Goal: Ask a question

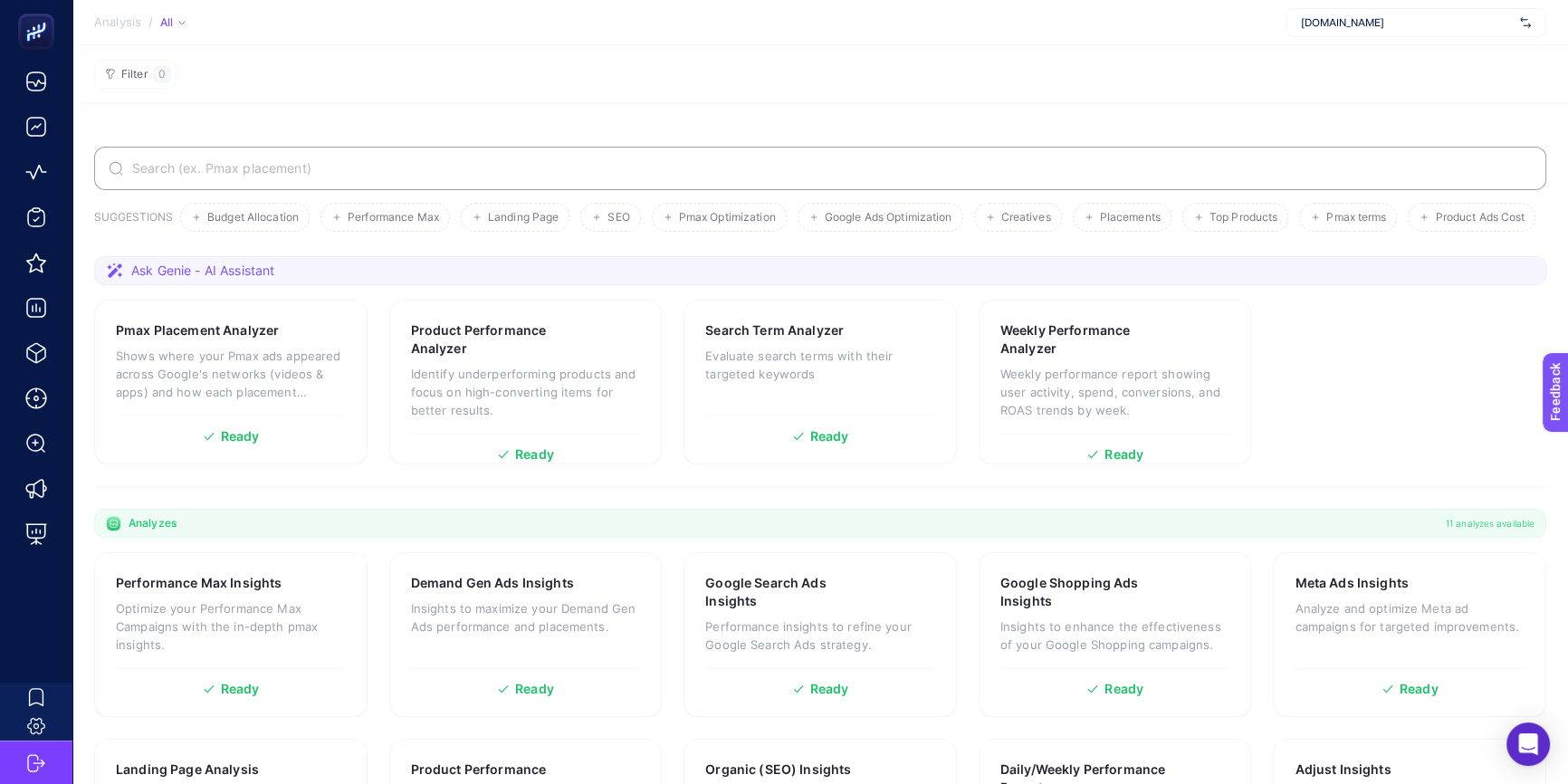
click at [134, 280] on span "Ask Genie - AI Assistant" at bounding box center [202, 271] width 143 height 18
click at [116, 278] on icon at bounding box center [115, 270] width 16 height 16
click at [209, 280] on span "Ask Genie - AI Assistant" at bounding box center [202, 271] width 143 height 18
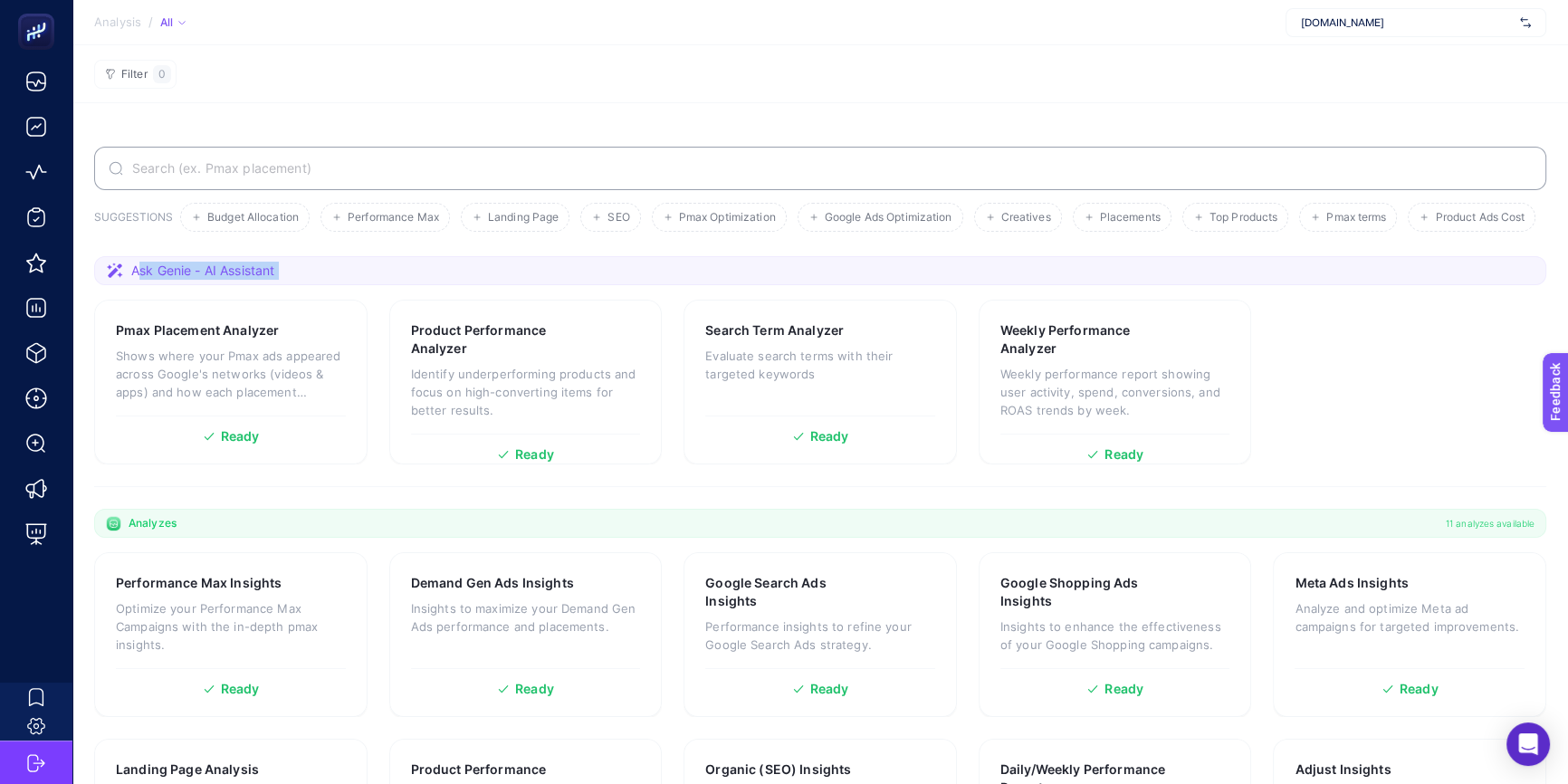
click at [144, 280] on span "Ask Genie - AI Assistant" at bounding box center [202, 271] width 143 height 18
click at [108, 280] on icon at bounding box center [115, 271] width 18 height 18
click at [254, 280] on span "Ask Genie - AI Assistant" at bounding box center [202, 271] width 143 height 18
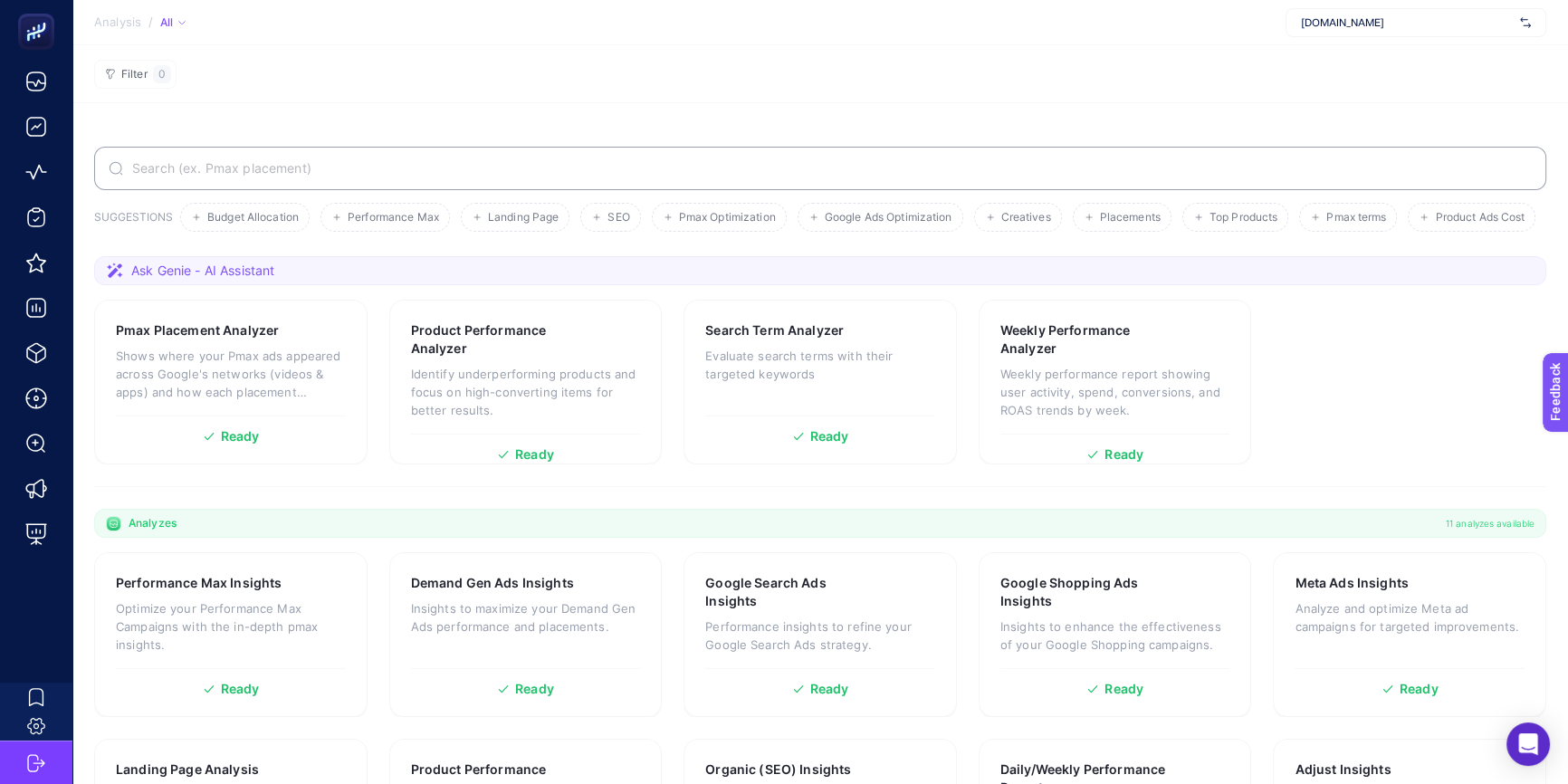
click at [246, 280] on span "Ask Genie - AI Assistant" at bounding box center [202, 271] width 143 height 18
click at [280, 285] on section "Ask Genie - AI Assistant" at bounding box center [820, 271] width 1452 height 29
click at [200, 280] on span "Ask Genie - AI Assistant" at bounding box center [202, 271] width 143 height 18
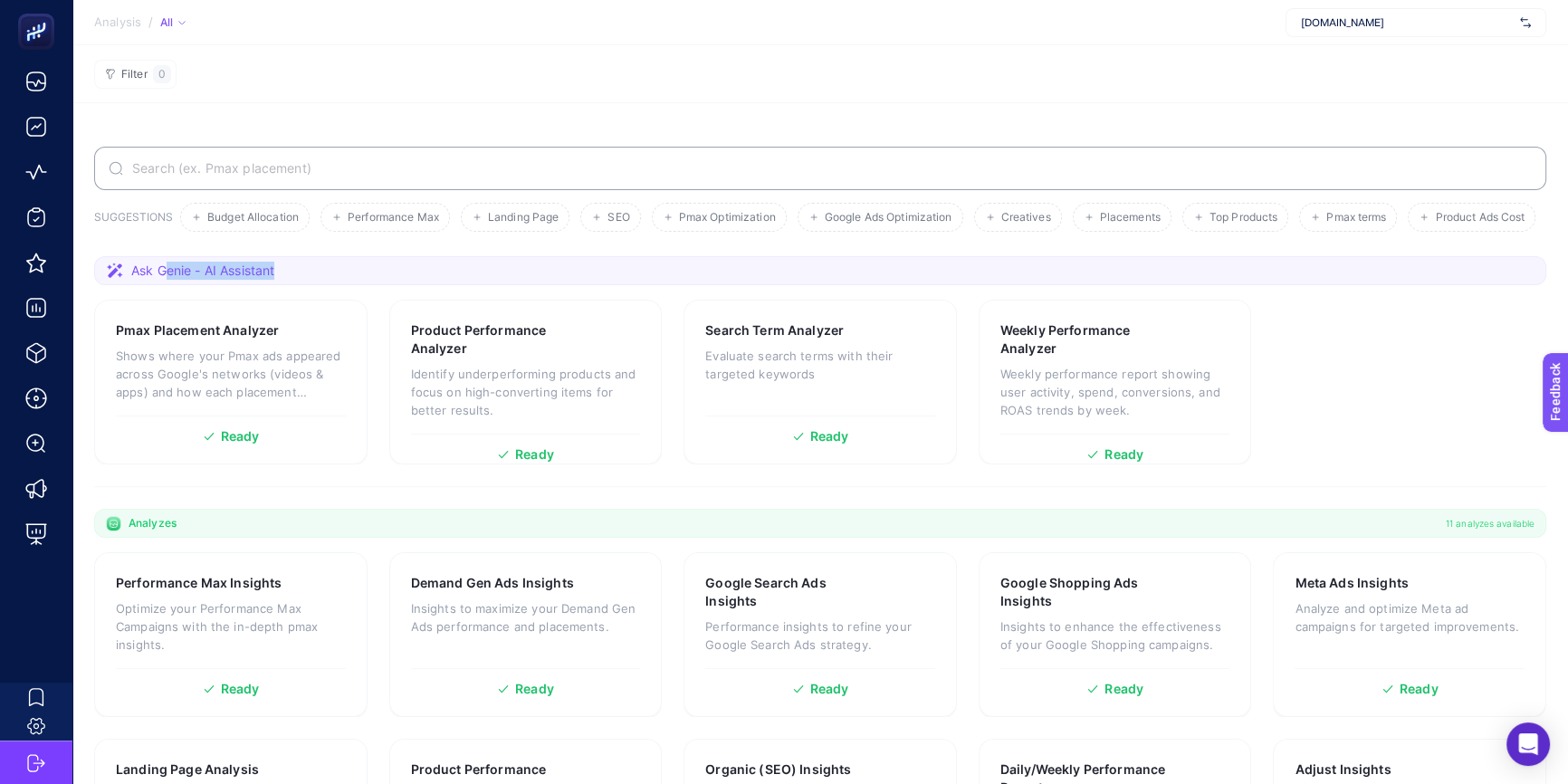
drag, startPoint x: 160, startPoint y: 311, endPoint x: 275, endPoint y: 323, distance: 115.6
click at [275, 285] on section "Ask Genie - AI Assistant" at bounding box center [820, 271] width 1452 height 29
click at [111, 278] on icon at bounding box center [115, 270] width 16 height 16
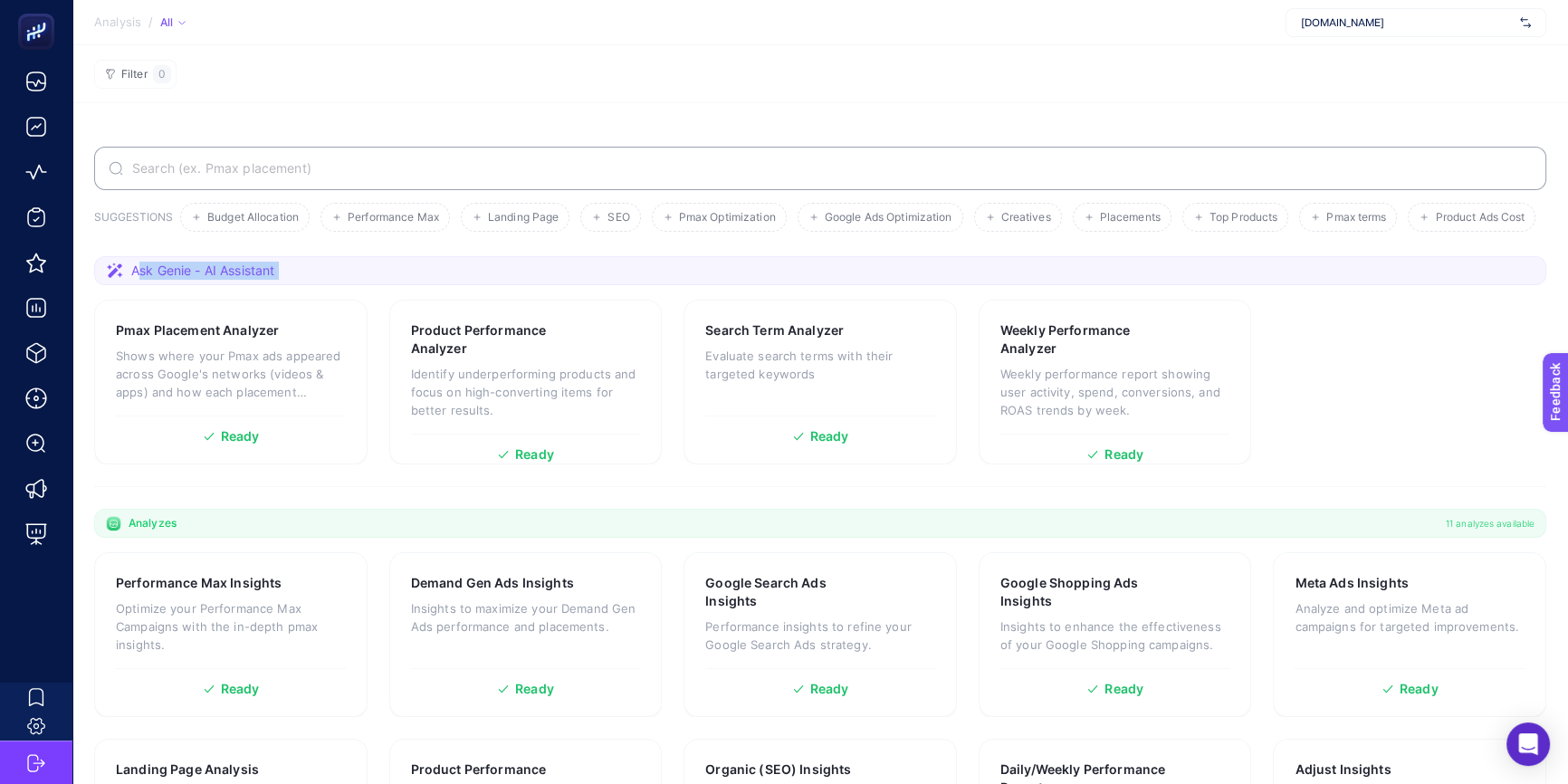
click at [1130, 285] on section "Ask Genie - AI Assistant" at bounding box center [820, 271] width 1452 height 29
click at [205, 280] on span "Ask Genie - AI Assistant" at bounding box center [202, 271] width 143 height 18
click at [115, 280] on icon at bounding box center [115, 271] width 18 height 18
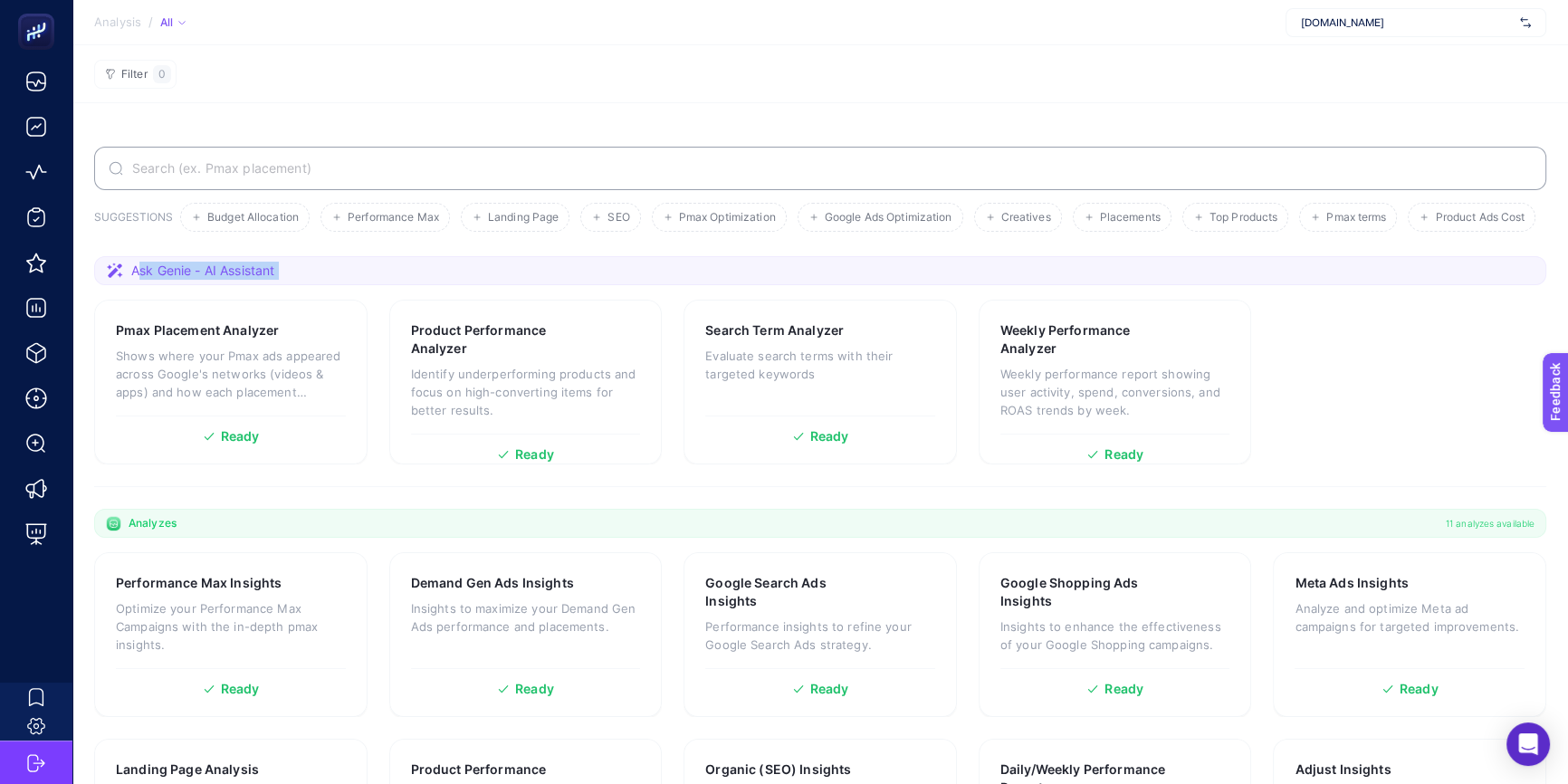
click at [200, 280] on span "Ask Genie - AI Assistant" at bounding box center [202, 271] width 143 height 18
click at [294, 285] on section "Ask Genie - AI Assistant" at bounding box center [820, 271] width 1452 height 29
click at [304, 285] on section "Ask Genie - AI Assistant" at bounding box center [820, 271] width 1452 height 29
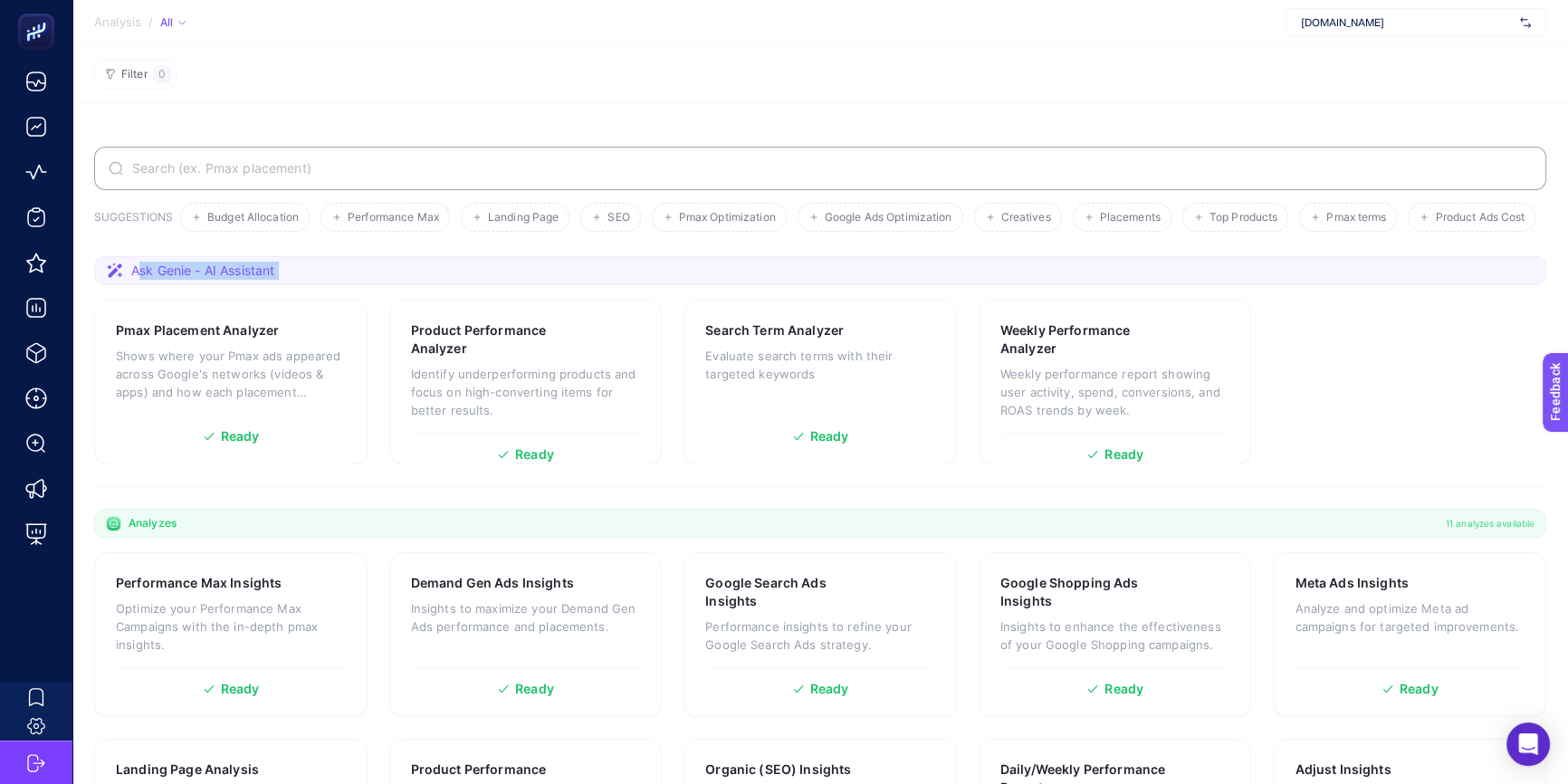
click at [304, 285] on section "Ask Genie - AI Assistant" at bounding box center [820, 271] width 1452 height 29
click at [234, 280] on span "Ask Genie - AI Assistant" at bounding box center [202, 271] width 143 height 18
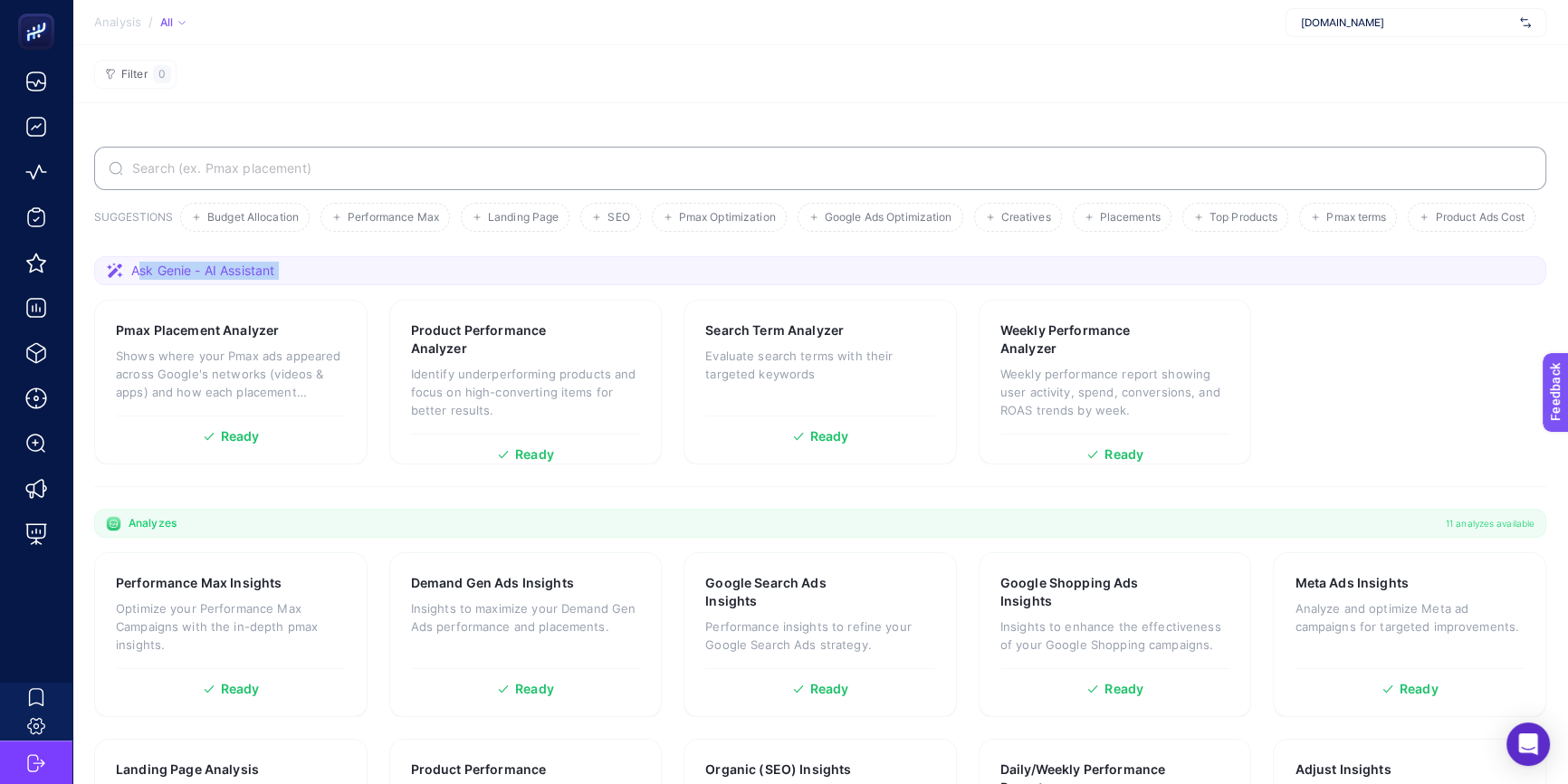
click at [234, 280] on span "Ask Genie - AI Assistant" at bounding box center [202, 271] width 143 height 18
click at [272, 280] on span "Ask Genie - AI Assistant" at bounding box center [202, 271] width 143 height 18
click at [256, 280] on span "Ask Genie - AI Assistant" at bounding box center [202, 271] width 143 height 18
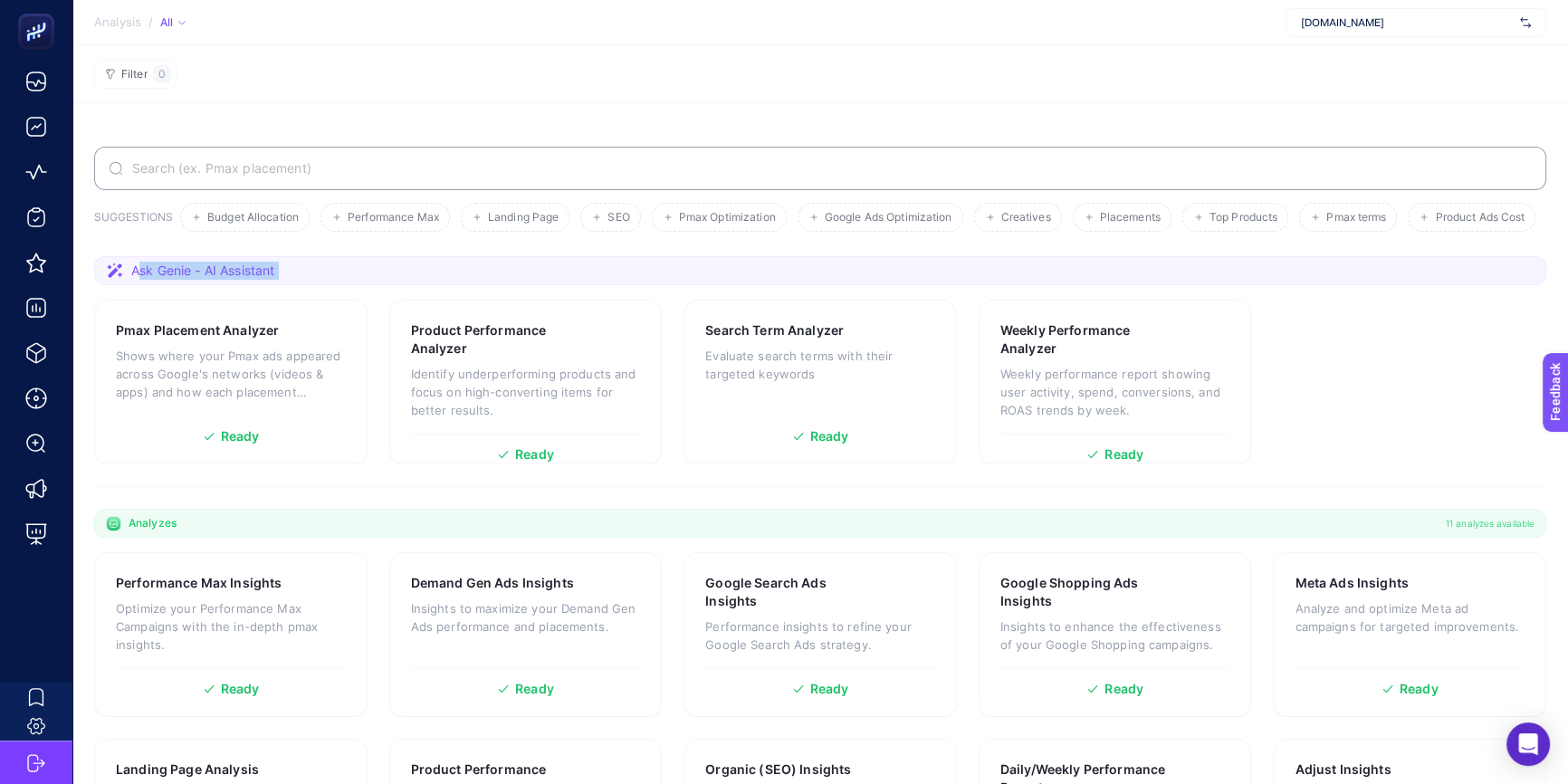
click at [256, 280] on span "Ask Genie - AI Assistant" at bounding box center [202, 271] width 143 height 18
click at [145, 280] on span "Ask Genie - AI Assistant" at bounding box center [202, 271] width 143 height 18
click at [110, 278] on icon at bounding box center [115, 270] width 16 height 16
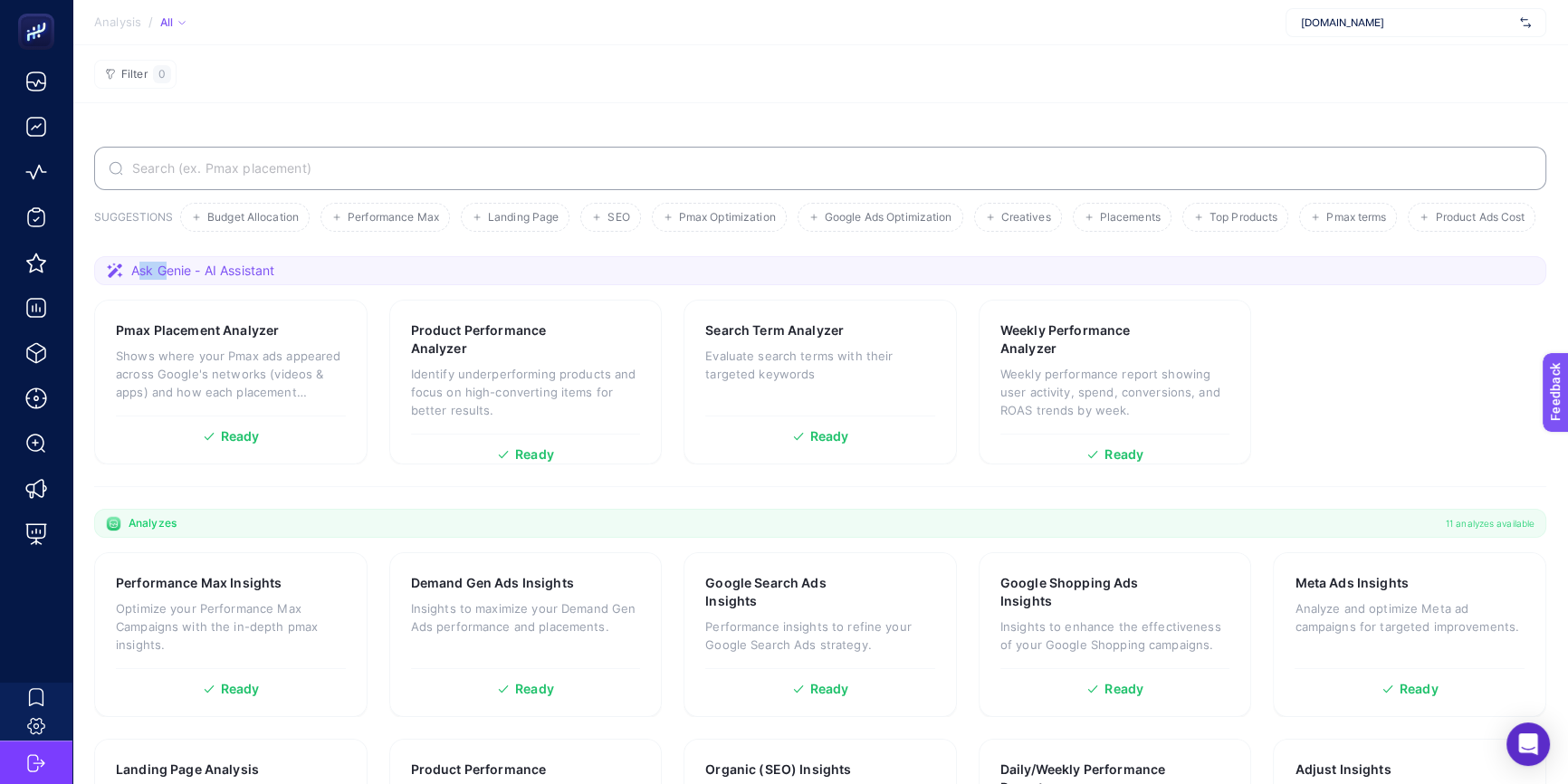
click at [110, 278] on icon at bounding box center [115, 270] width 16 height 16
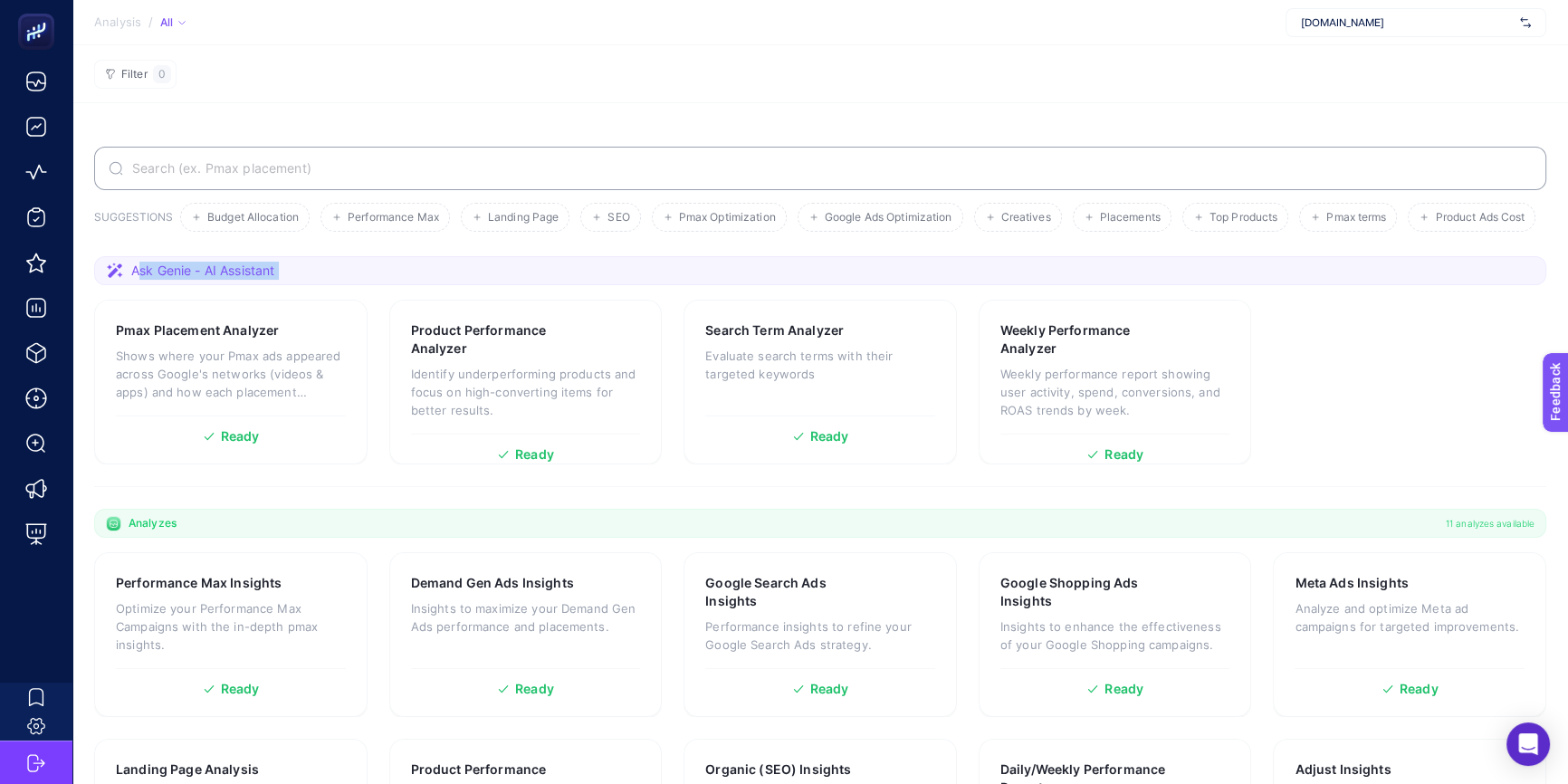
click at [110, 278] on icon at bounding box center [115, 270] width 16 height 16
click at [142, 280] on span "Ask Genie - AI Assistant" at bounding box center [202, 271] width 143 height 18
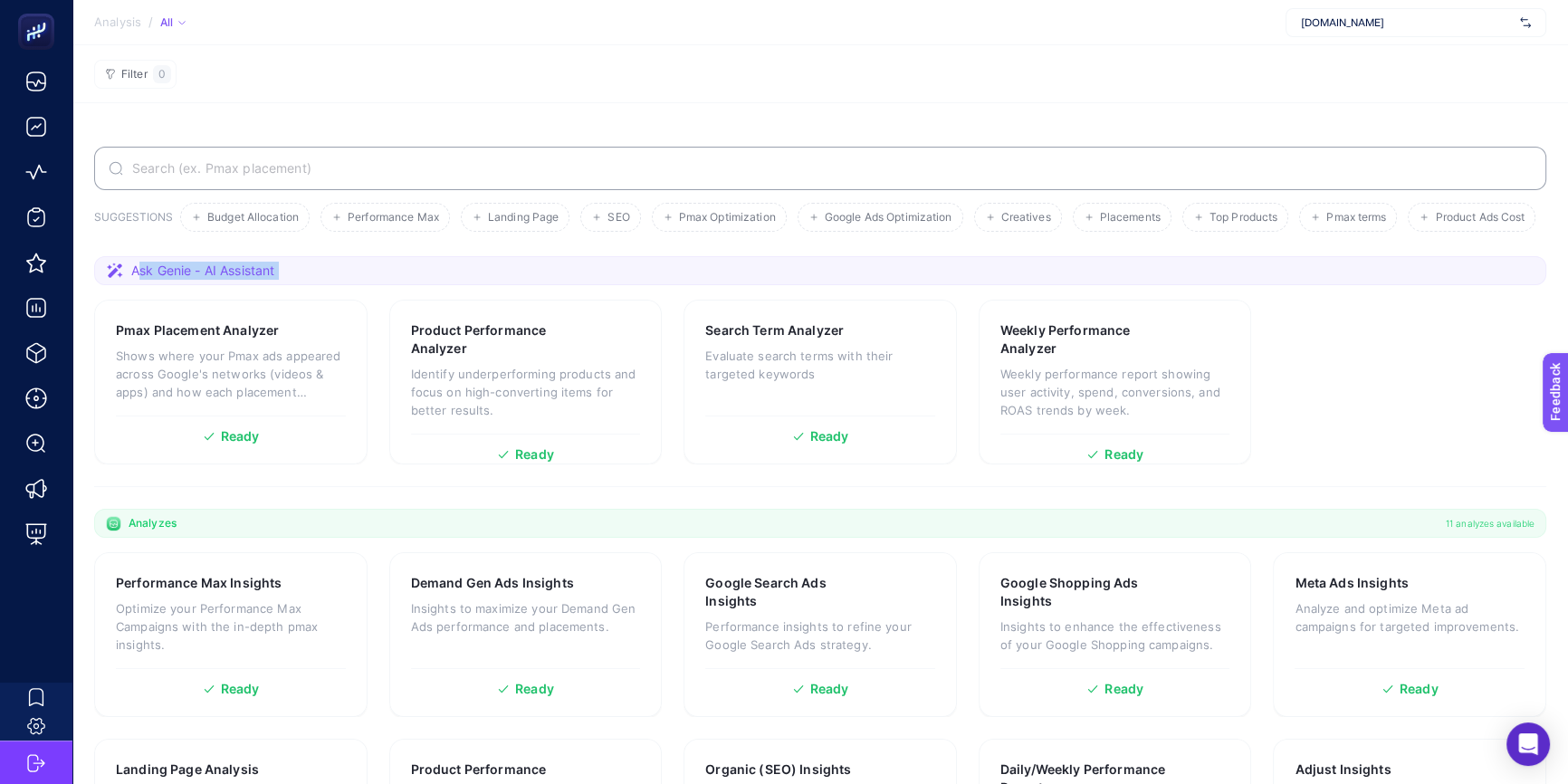
click at [142, 280] on span "Ask Genie - AI Assistant" at bounding box center [202, 271] width 143 height 18
click at [289, 285] on section "Ask Genie - AI Assistant" at bounding box center [820, 271] width 1452 height 29
click at [1528, 743] on icon "Open Intercom Messenger" at bounding box center [1527, 745] width 21 height 24
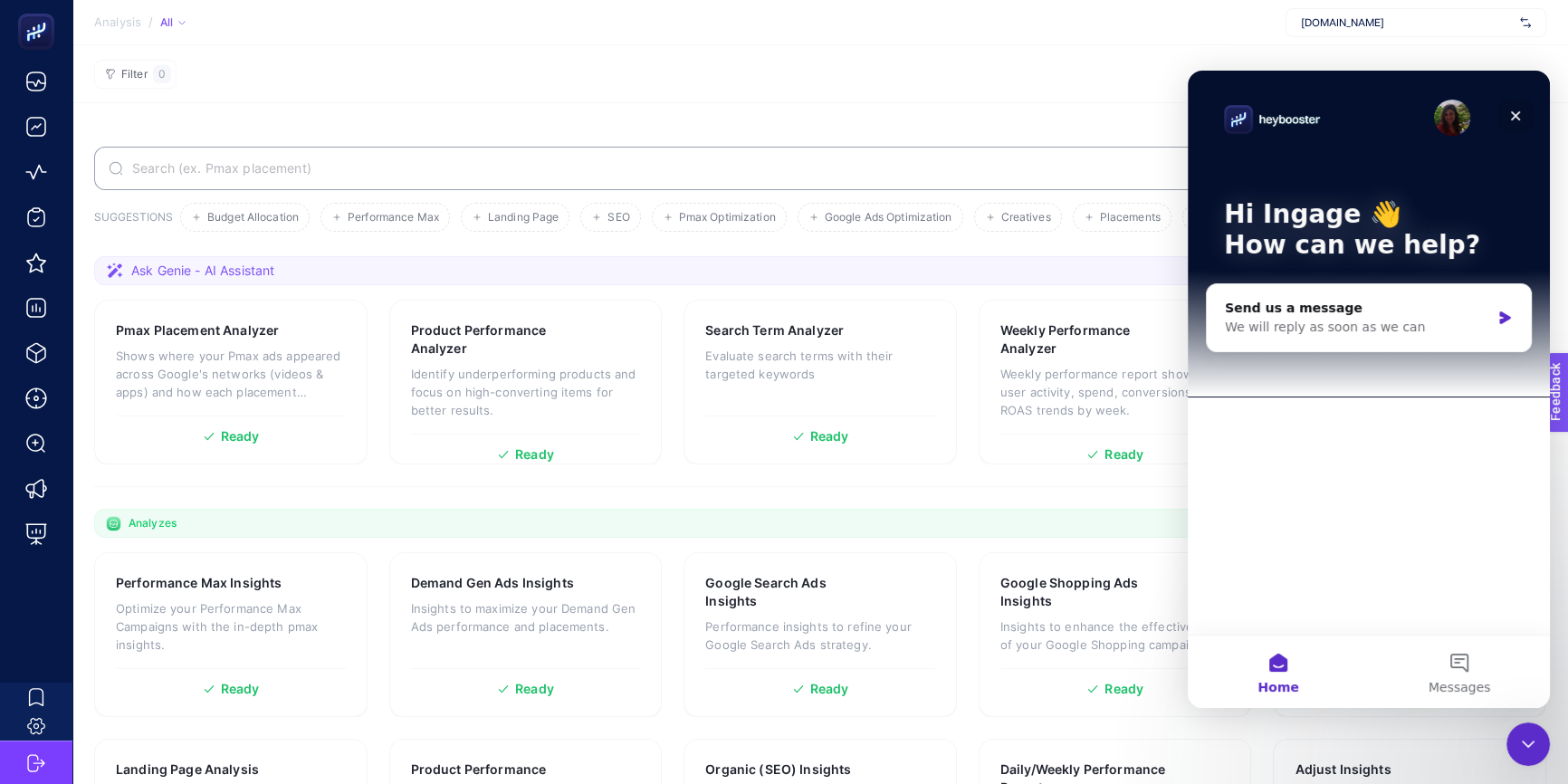
click at [1515, 115] on icon "Close" at bounding box center [1515, 116] width 10 height 10
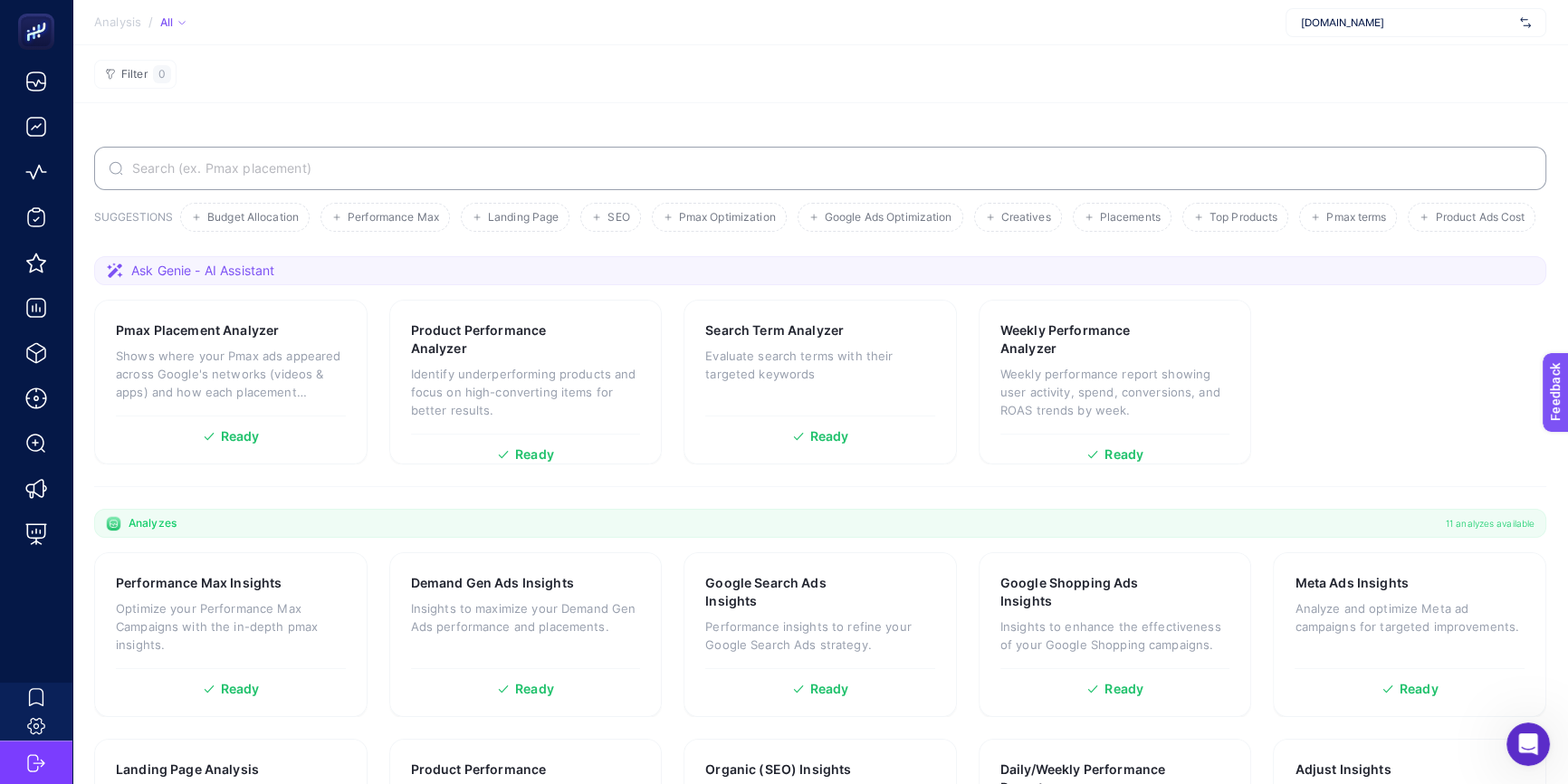
click at [168, 280] on span "Ask Genie - AI Assistant" at bounding box center [202, 271] width 143 height 18
click at [108, 278] on icon at bounding box center [115, 270] width 16 height 16
drag, startPoint x: 108, startPoint y: 305, endPoint x: 145, endPoint y: 299, distance: 37.5
click at [110, 278] on icon at bounding box center [115, 270] width 16 height 16
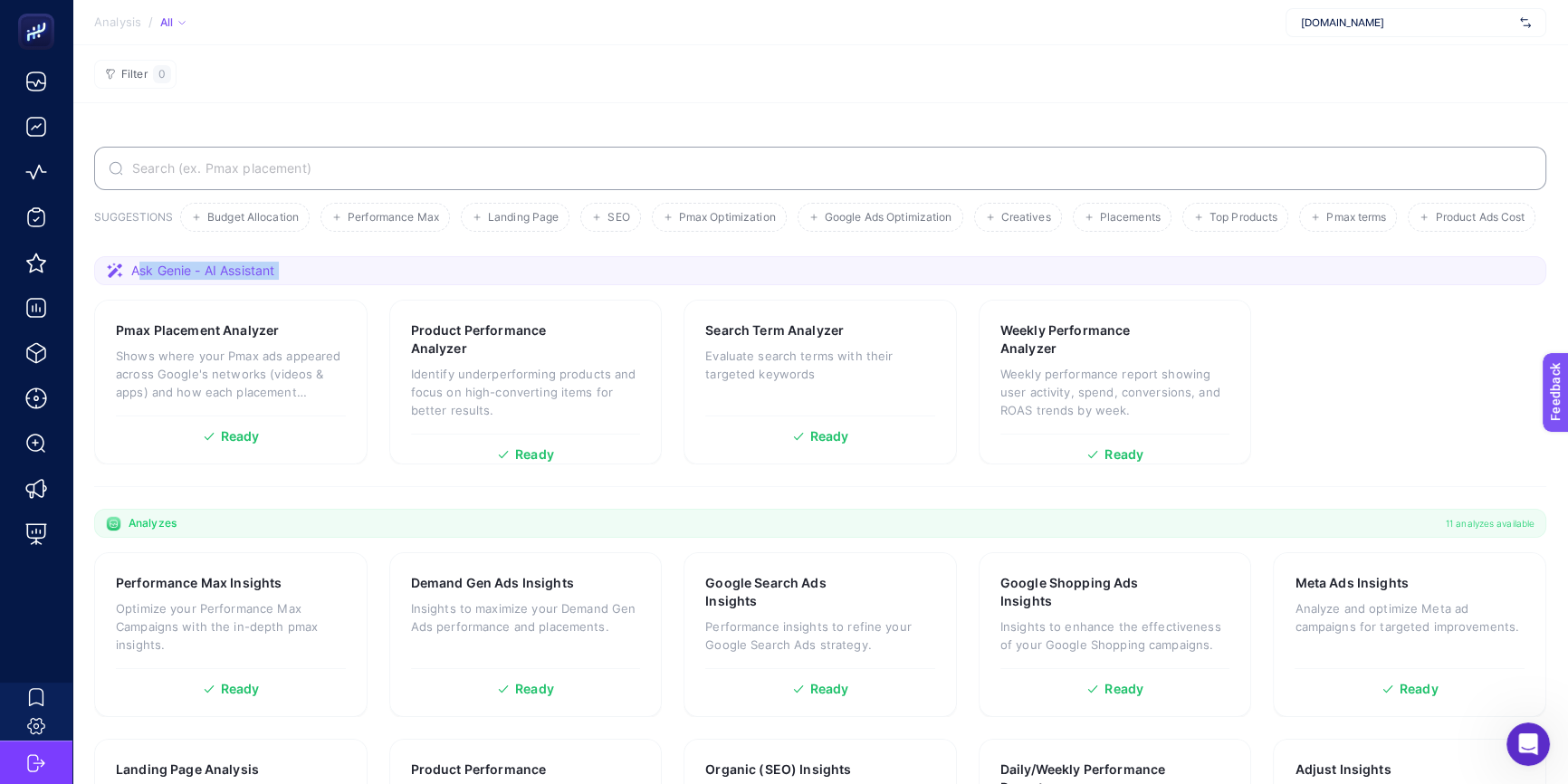
click at [236, 280] on span "Ask Genie - AI Assistant" at bounding box center [202, 271] width 143 height 18
click at [244, 161] on input "Search" at bounding box center [829, 169] width 1403 height 15
click at [1324, 44] on section "Analysis / All [DOMAIN_NAME]" at bounding box center [820, 22] width 1496 height 45
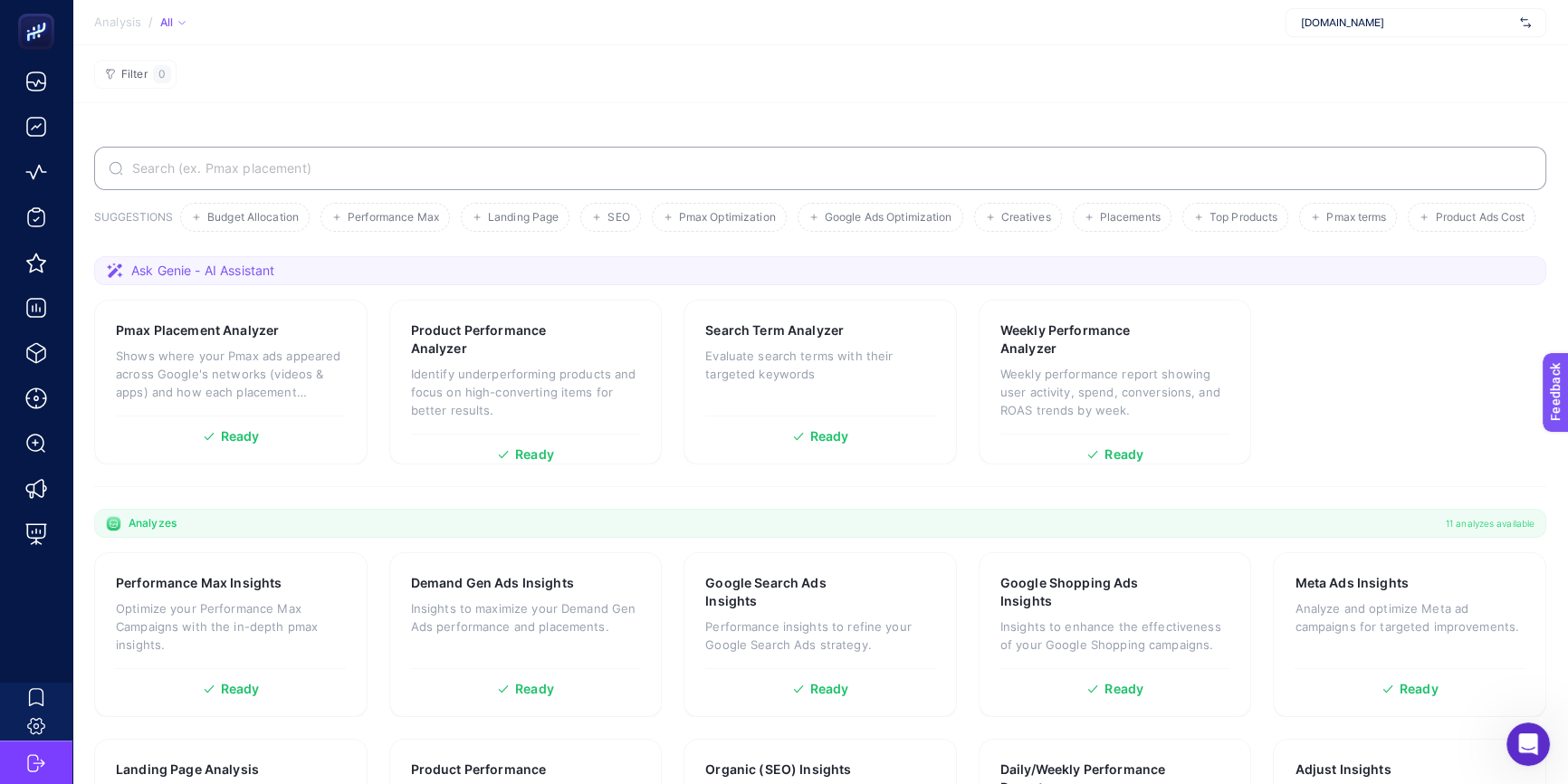
click at [1336, 25] on span "[DOMAIN_NAME]" at bounding box center [1406, 23] width 211 height 15
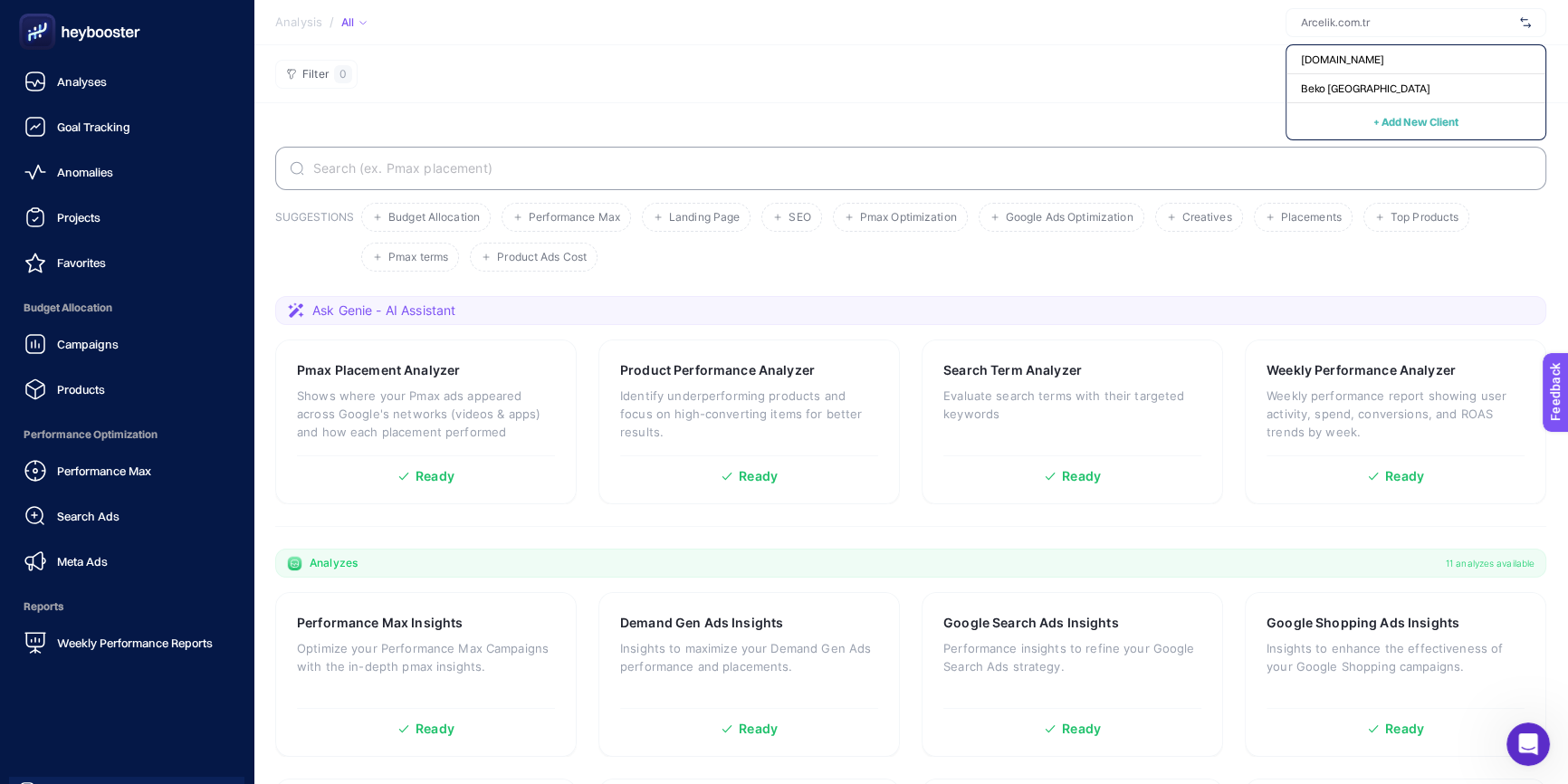
click at [106, 30] on icon at bounding box center [108, 34] width 8 height 9
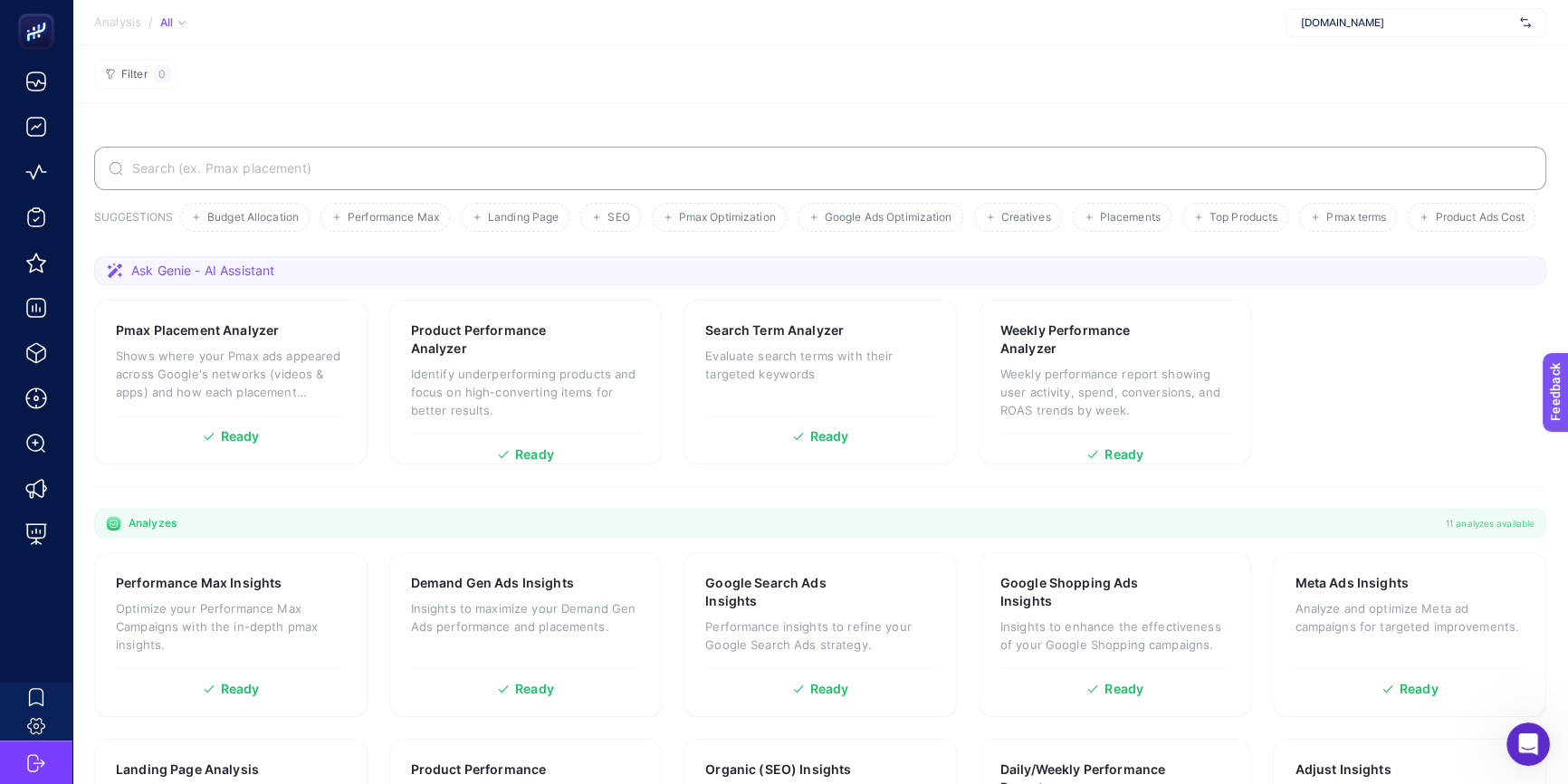
click at [172, 280] on span "Ask Genie - AI Assistant" at bounding box center [202, 271] width 143 height 18
click at [266, 391] on p "Shows where your Pmax ads appeared across Google's networks (videos & apps) and…" at bounding box center [231, 374] width 230 height 54
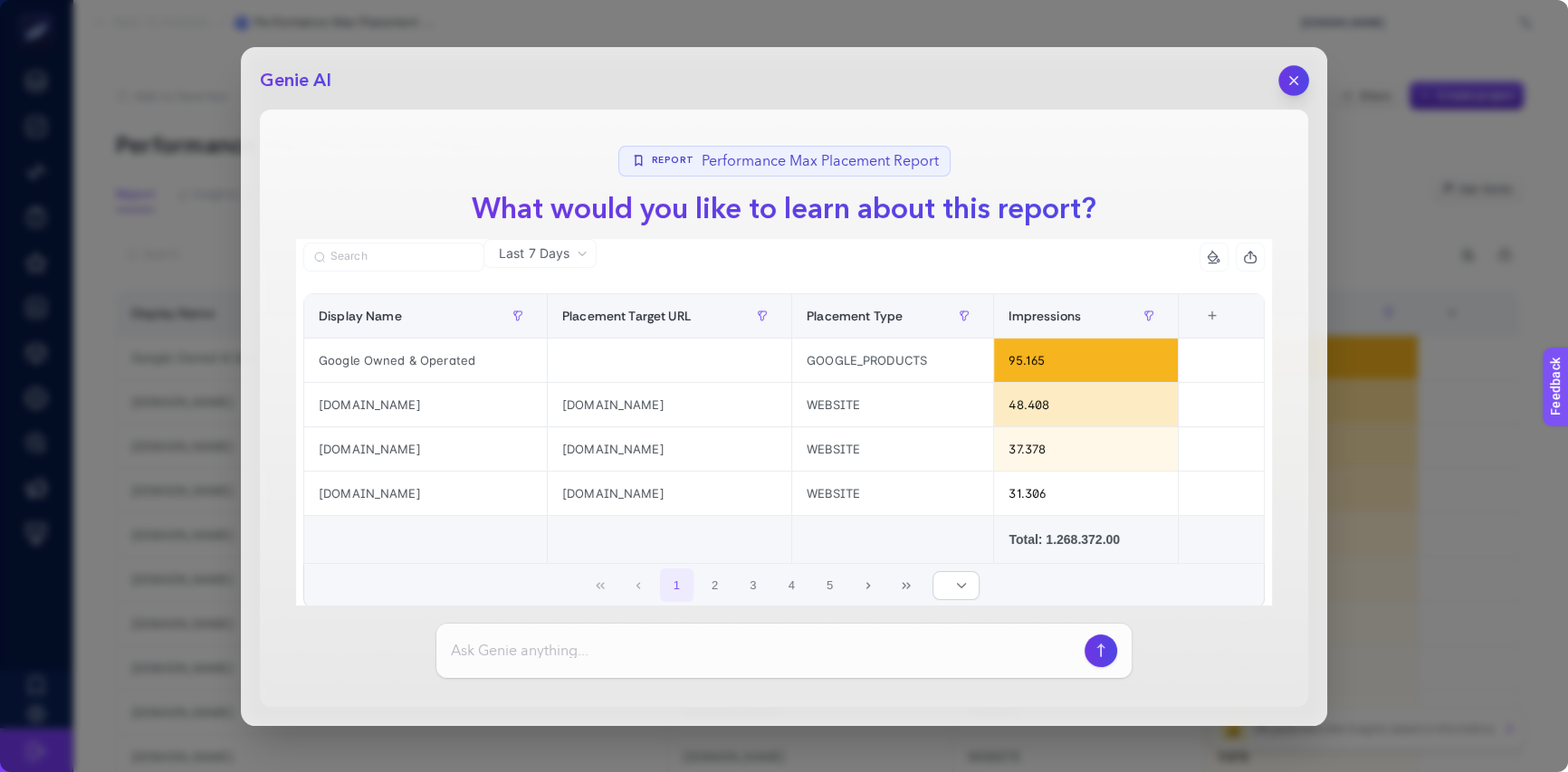
click at [1294, 82] on icon "button" at bounding box center [1293, 80] width 7 height 7
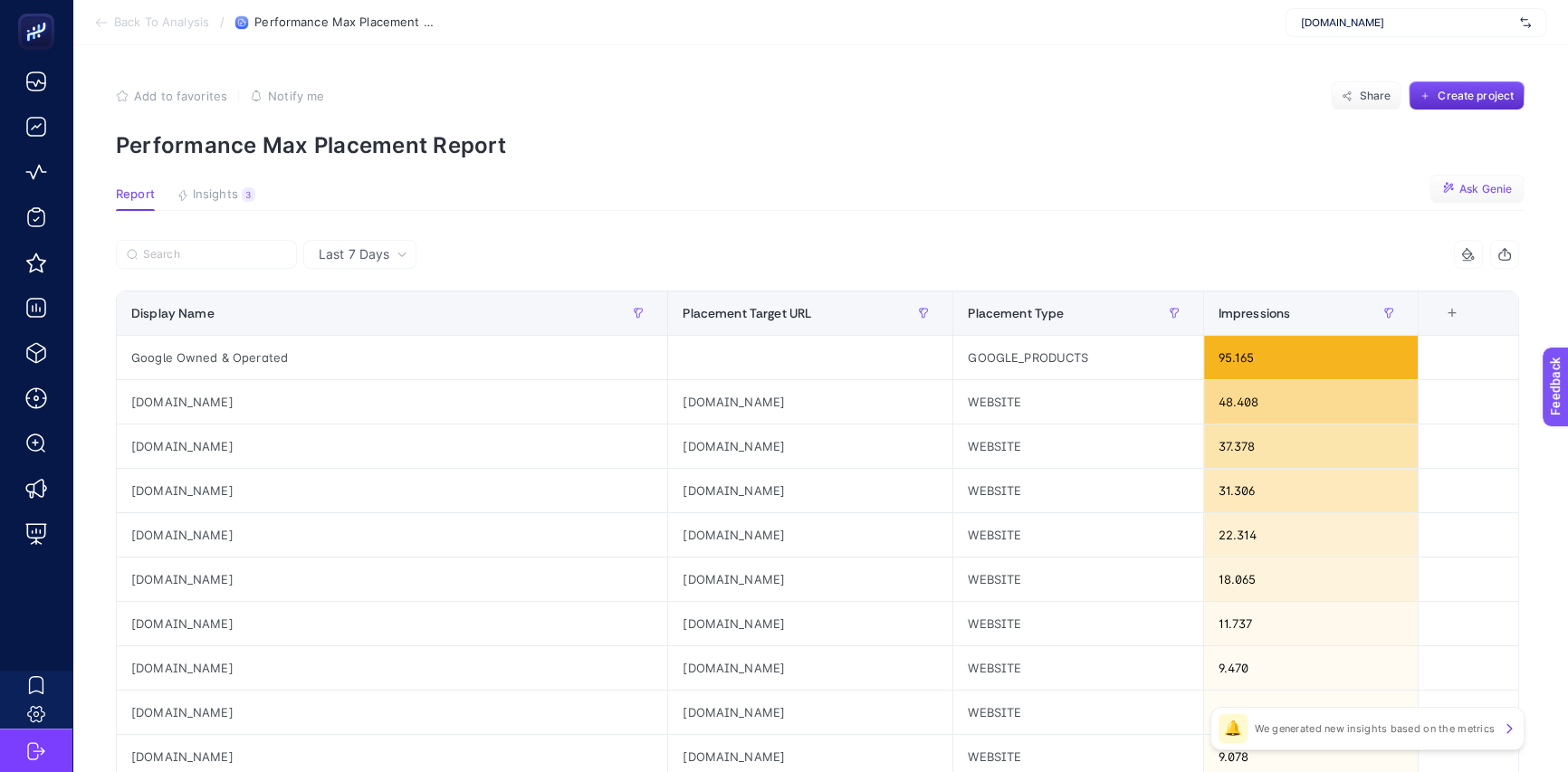
click at [1489, 184] on span "Ask Genie" at bounding box center [1485, 190] width 52 height 15
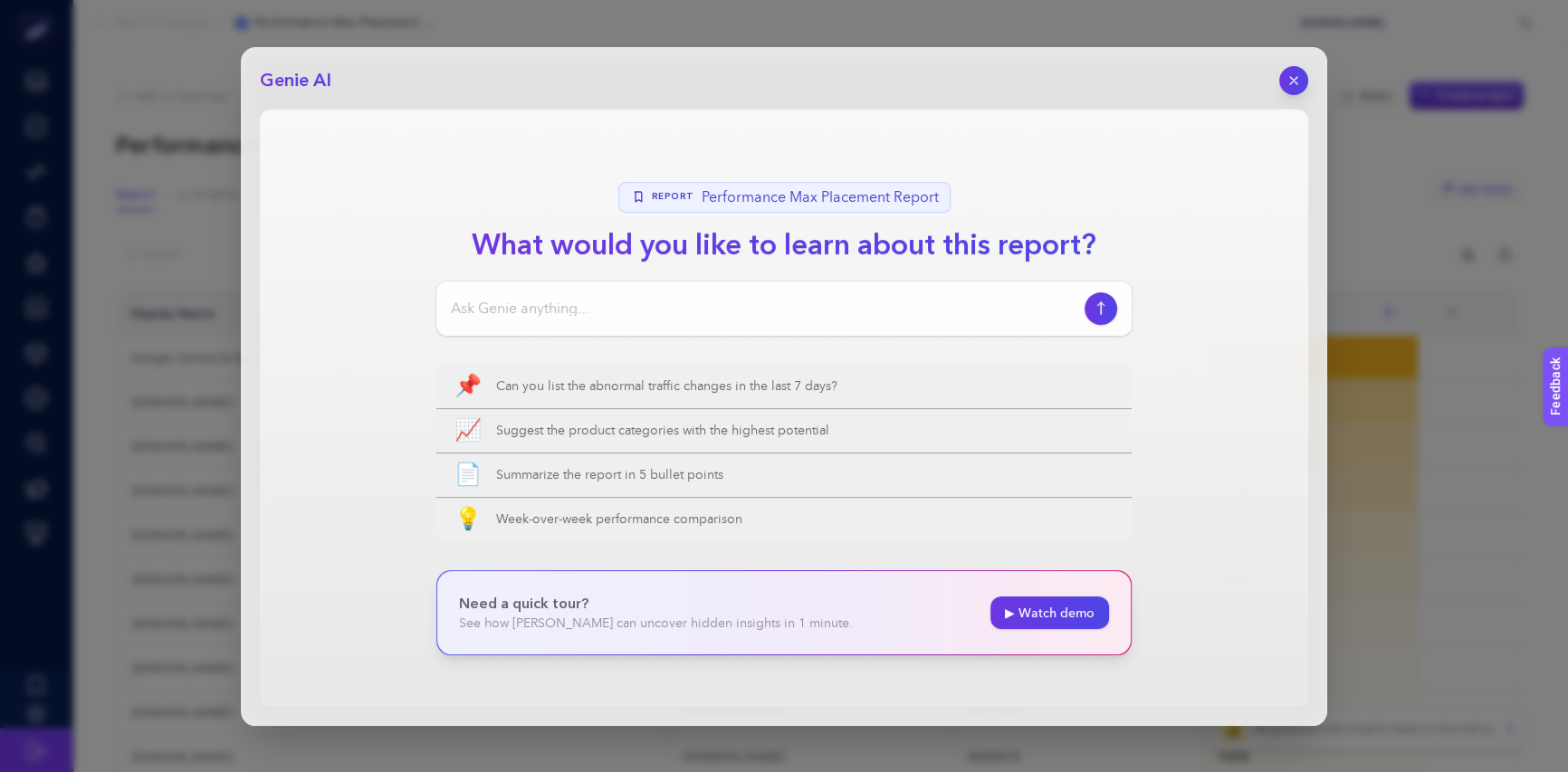
click at [566, 304] on input at bounding box center [763, 309] width 626 height 22
type input "4"
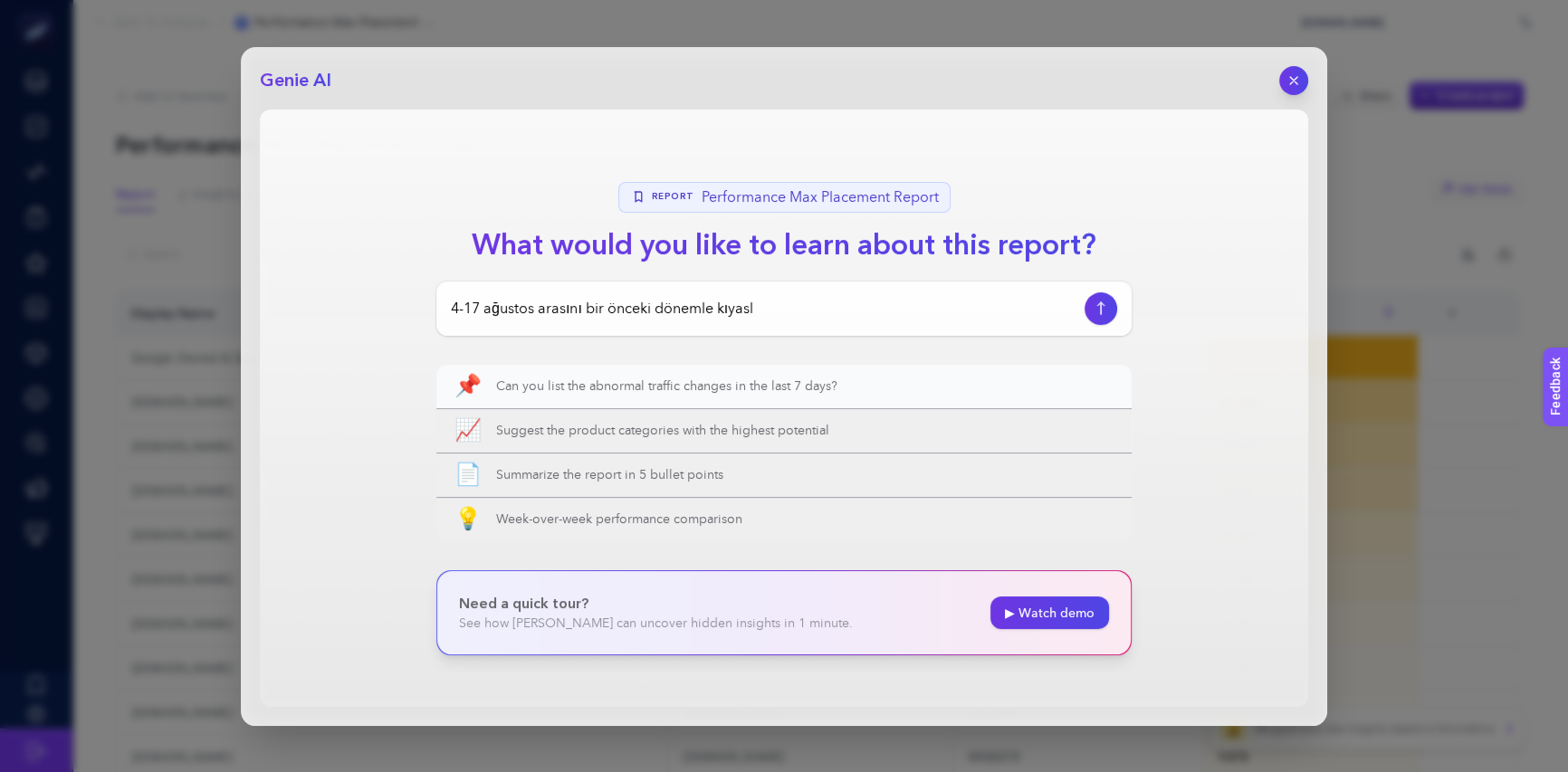
type input "4-17 ağustos arasını bir önceki dönemle kıyasla"
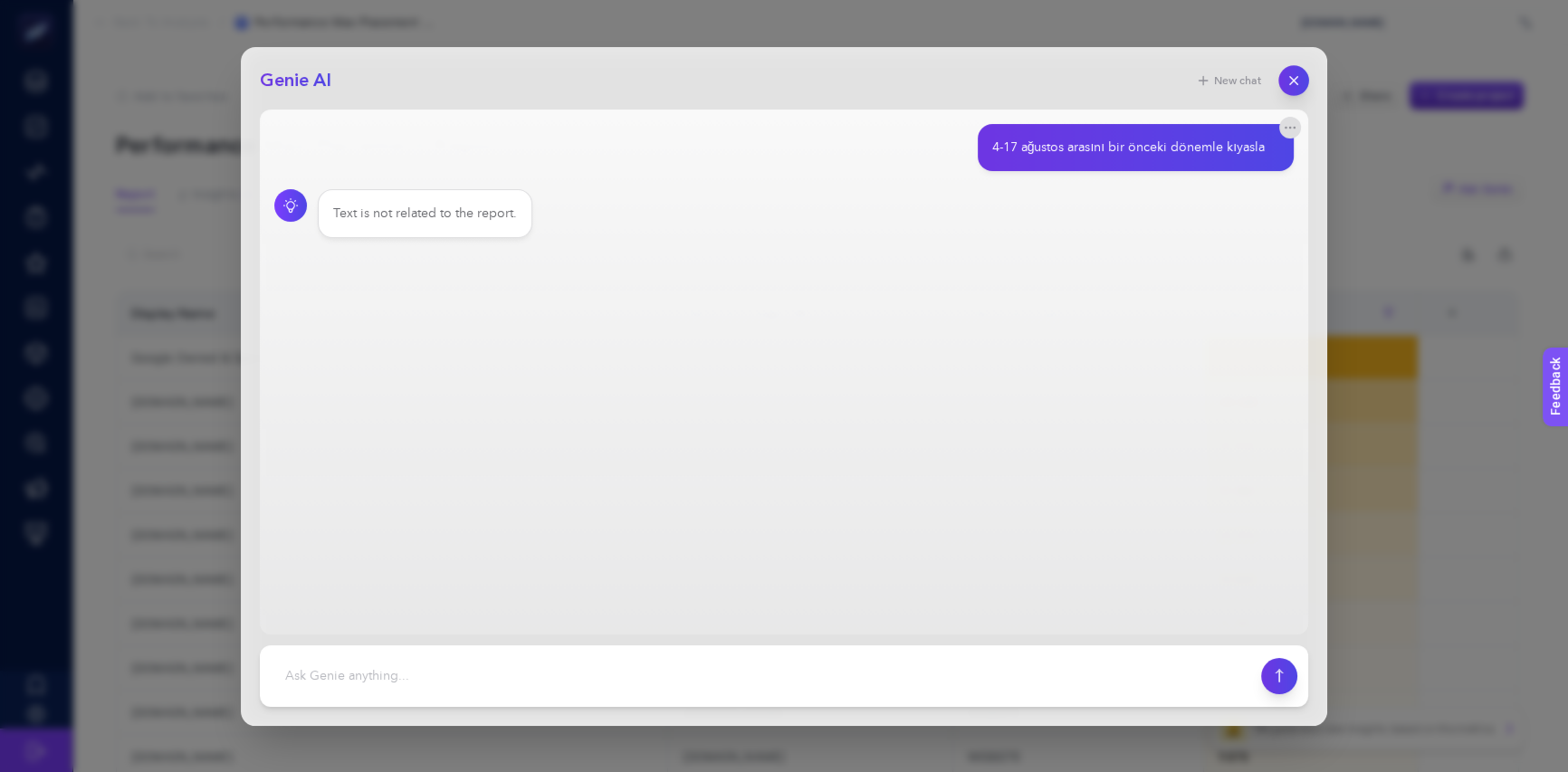
click at [1296, 81] on icon "button" at bounding box center [1293, 80] width 16 height 16
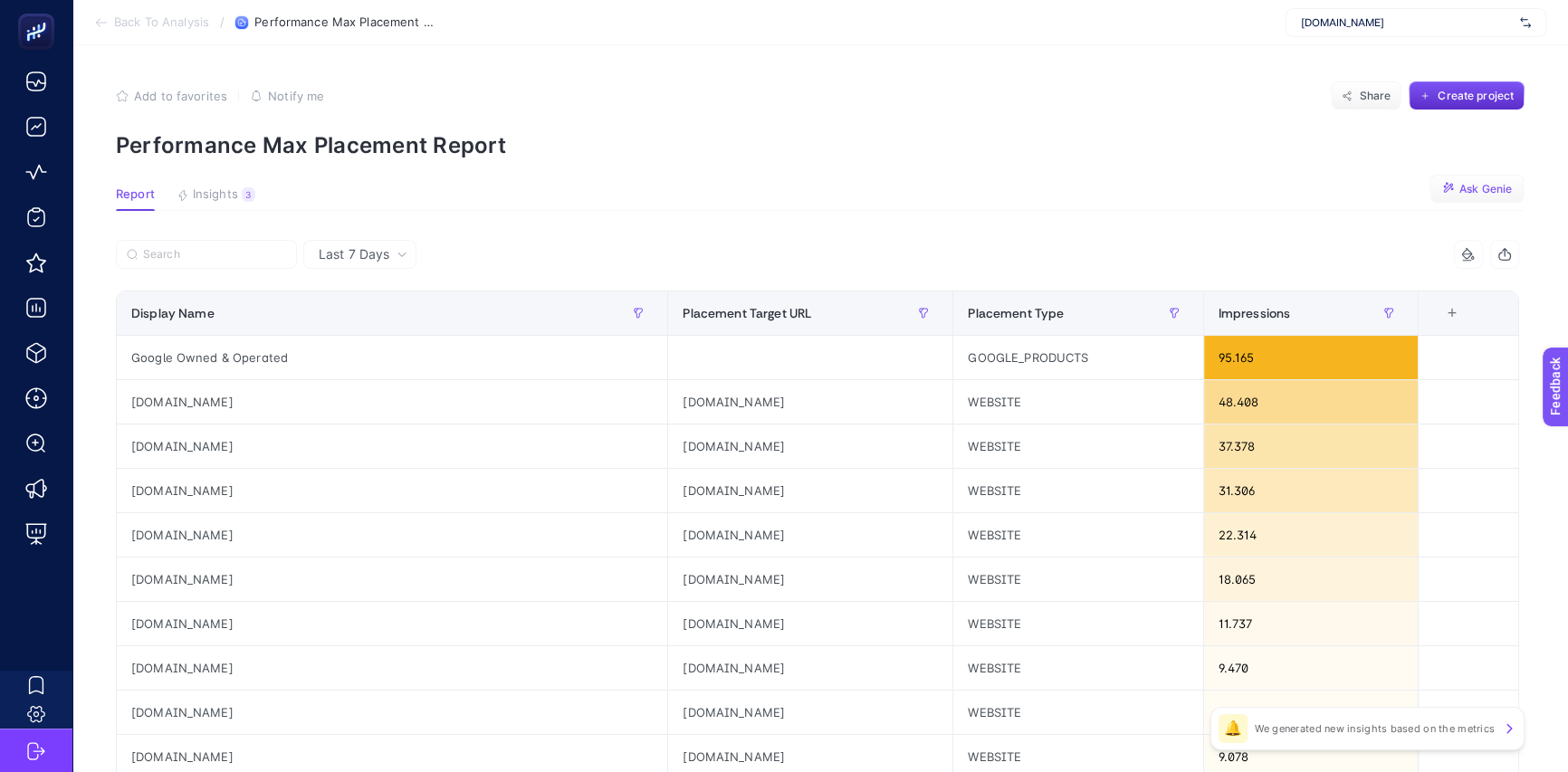
click at [398, 250] on icon at bounding box center [402, 255] width 11 height 11
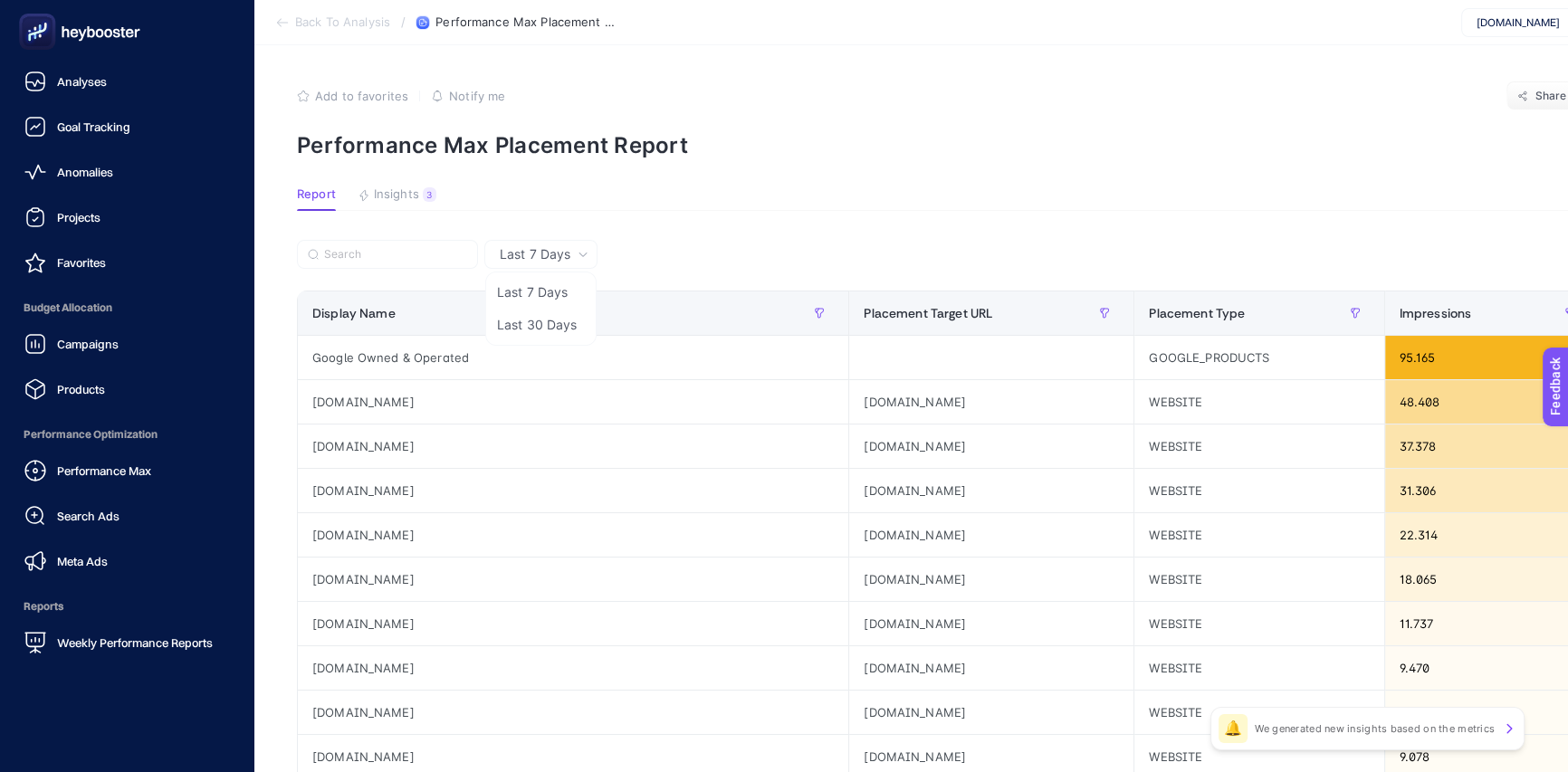
click at [116, 34] on icon at bounding box center [117, 34] width 7 height 9
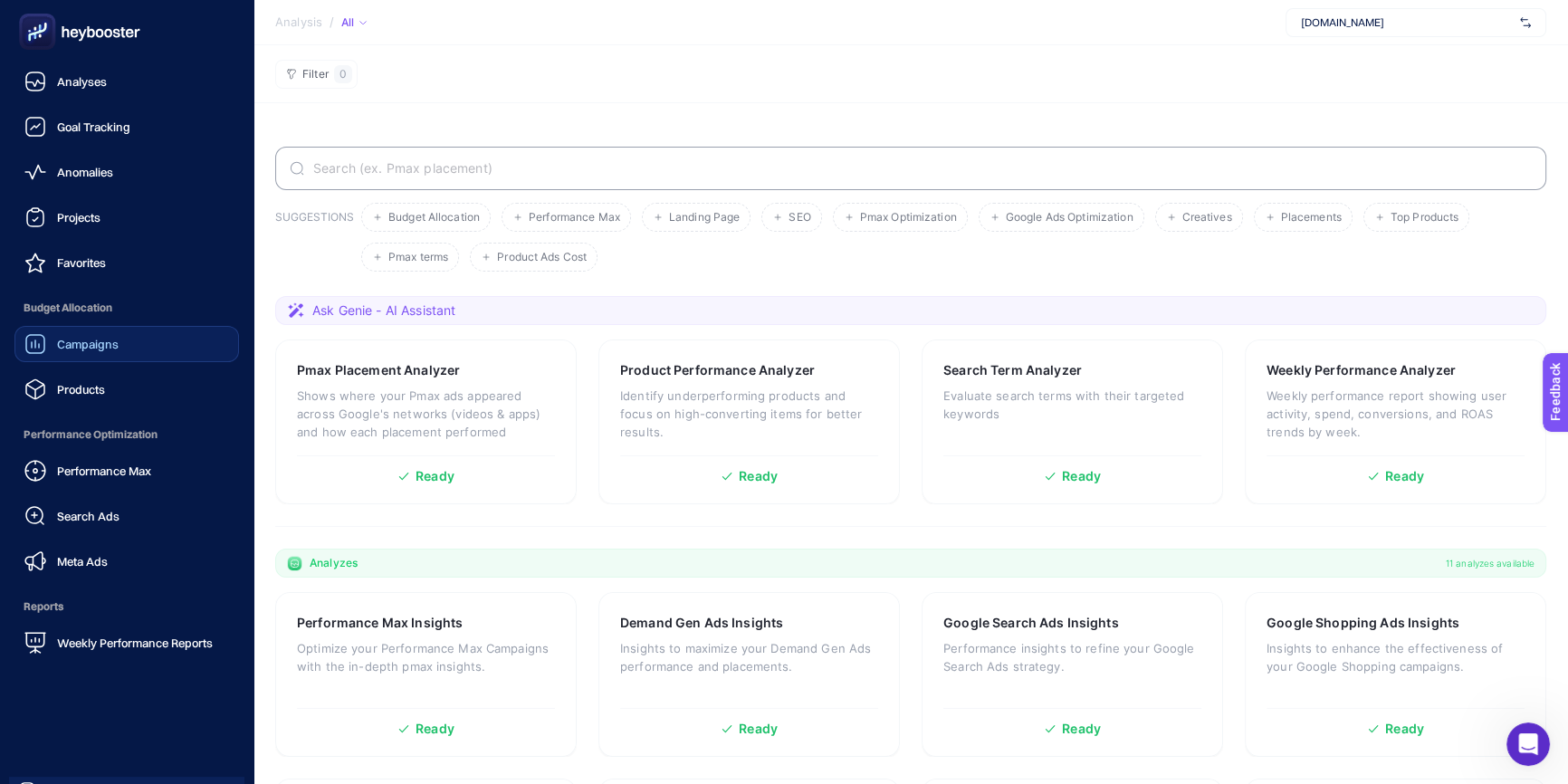
click at [108, 344] on span "Campaigns" at bounding box center [87, 344] width 61 height 15
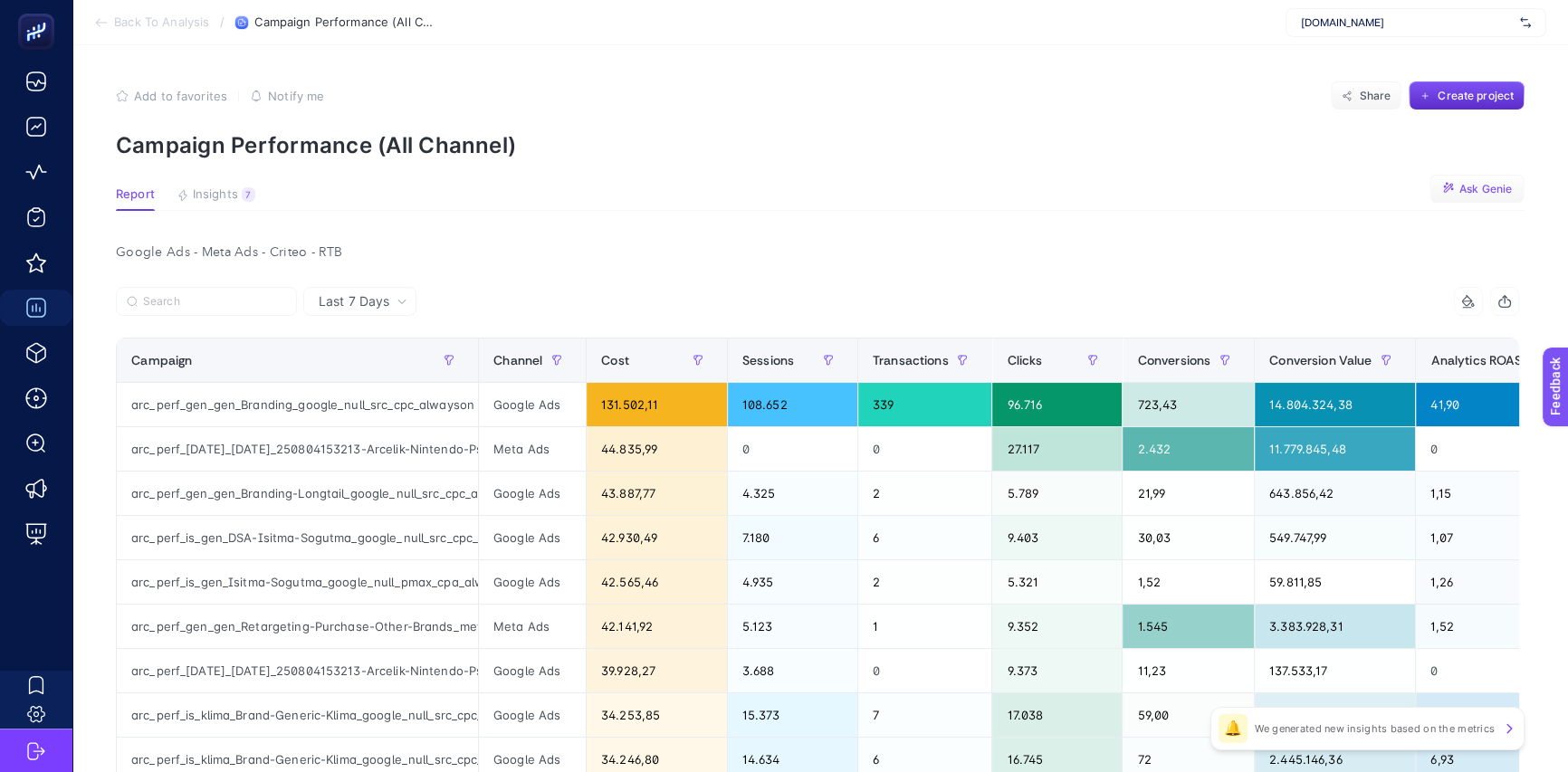
click at [1484, 185] on span "Ask Genie" at bounding box center [1485, 190] width 52 height 15
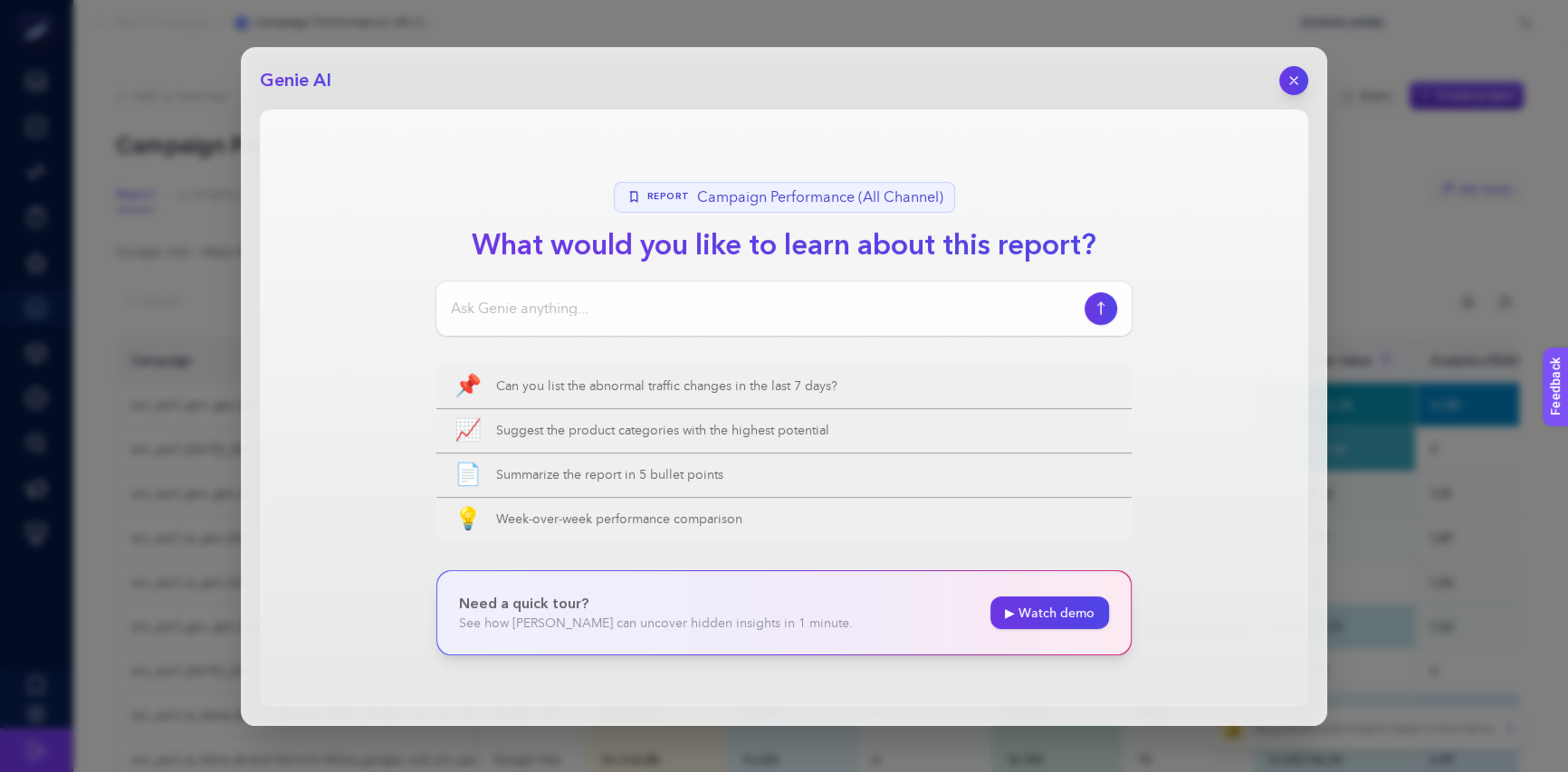
click at [593, 309] on input at bounding box center [763, 309] width 626 height 22
type input "1-31 temmuz raporunu görmek istiyorum"
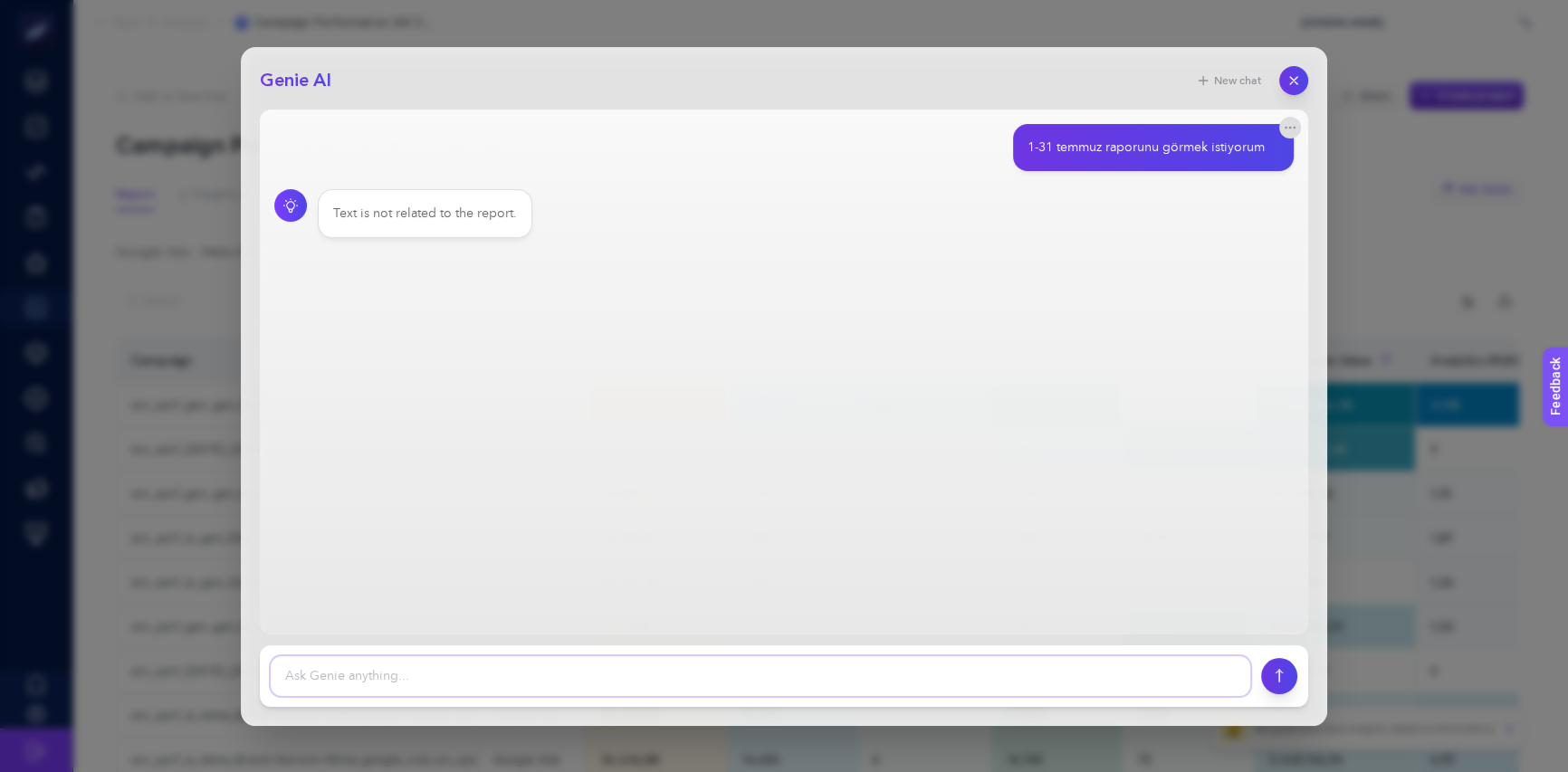
click at [586, 675] on textarea at bounding box center [761, 677] width 979 height 40
type textarea "1-17 ağustos raporunu görmek istiyorum"
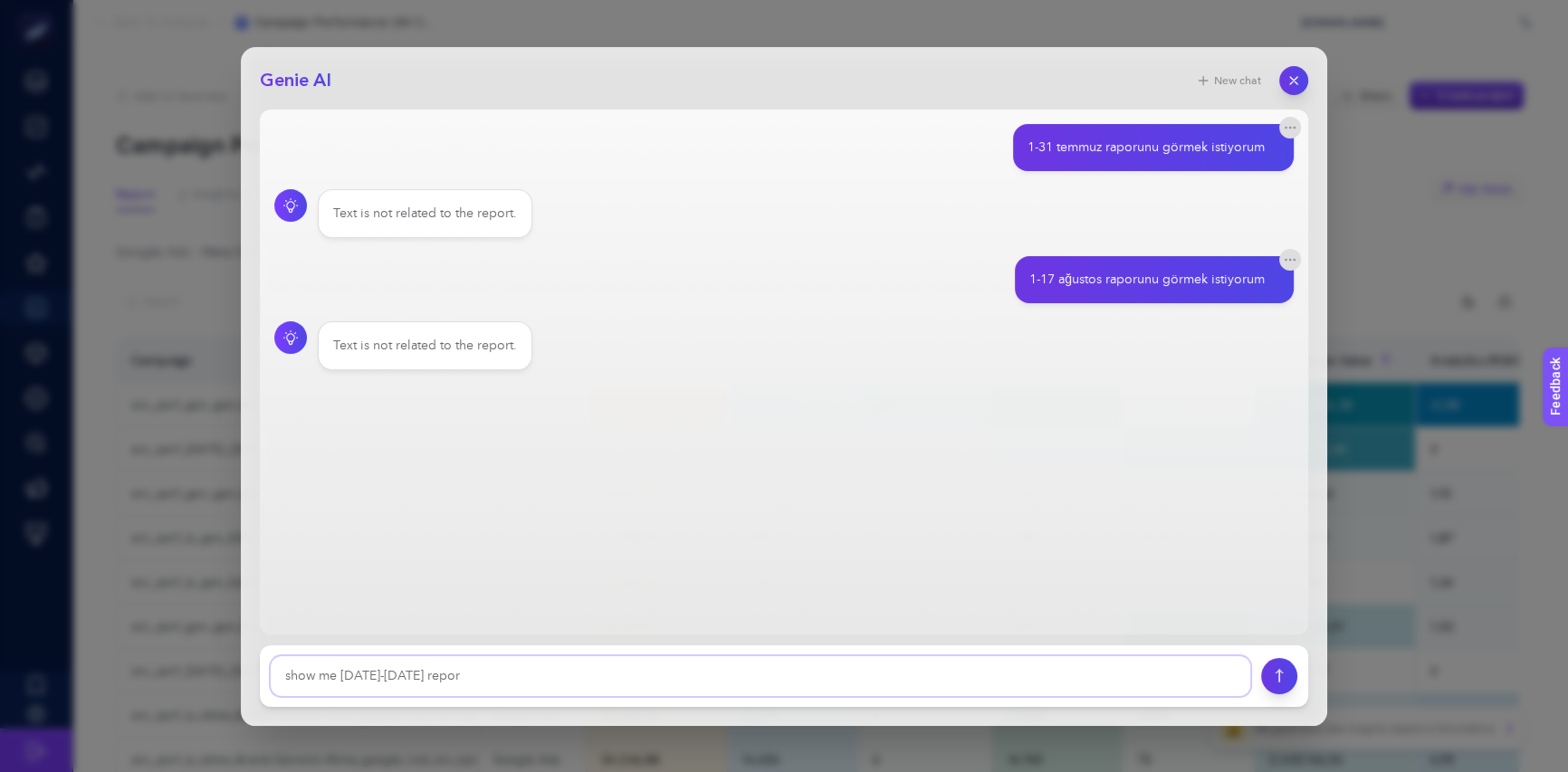
type textarea "show me [DATE]-[DATE] report"
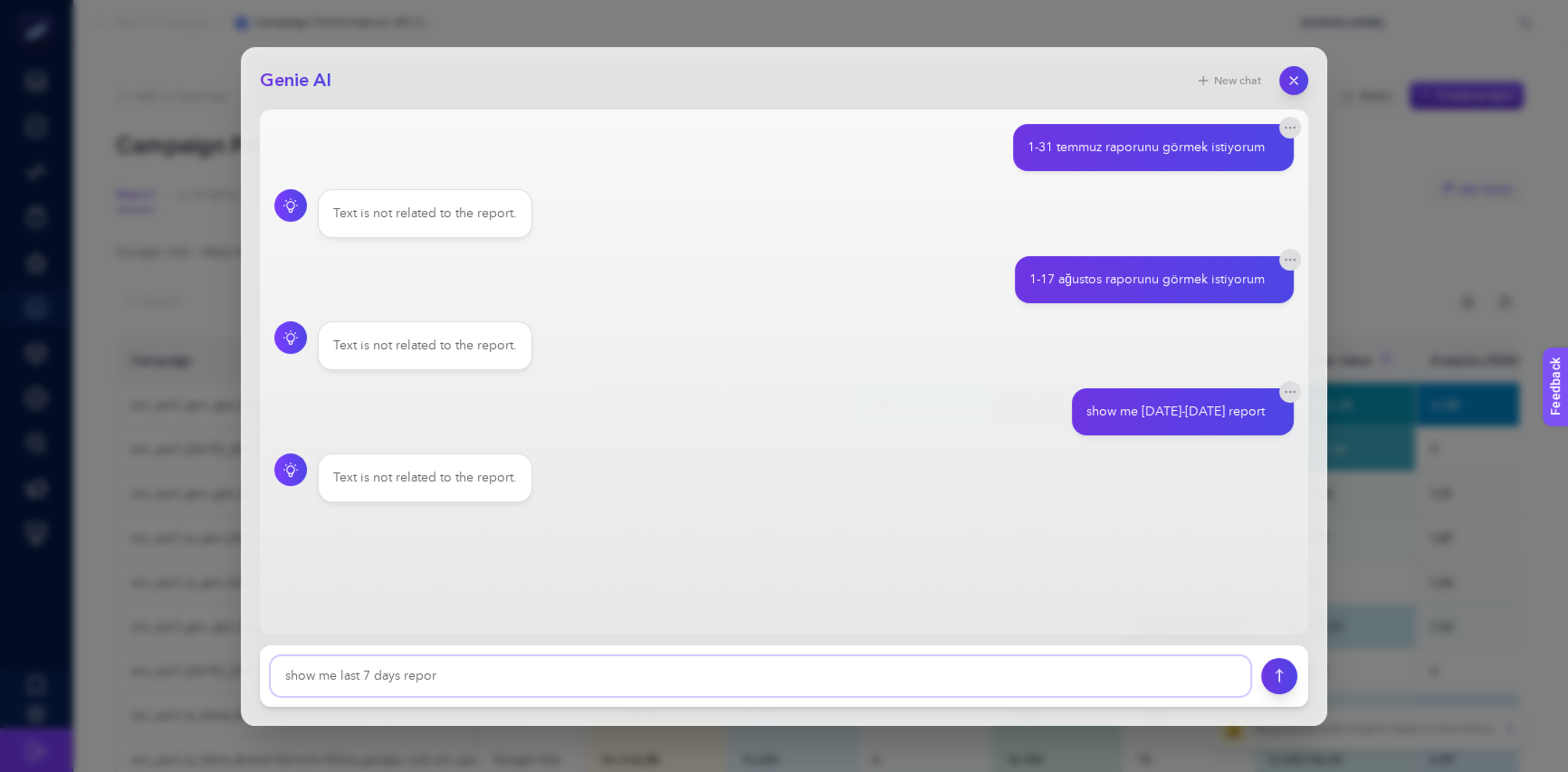
type textarea "show me last 7 days report"
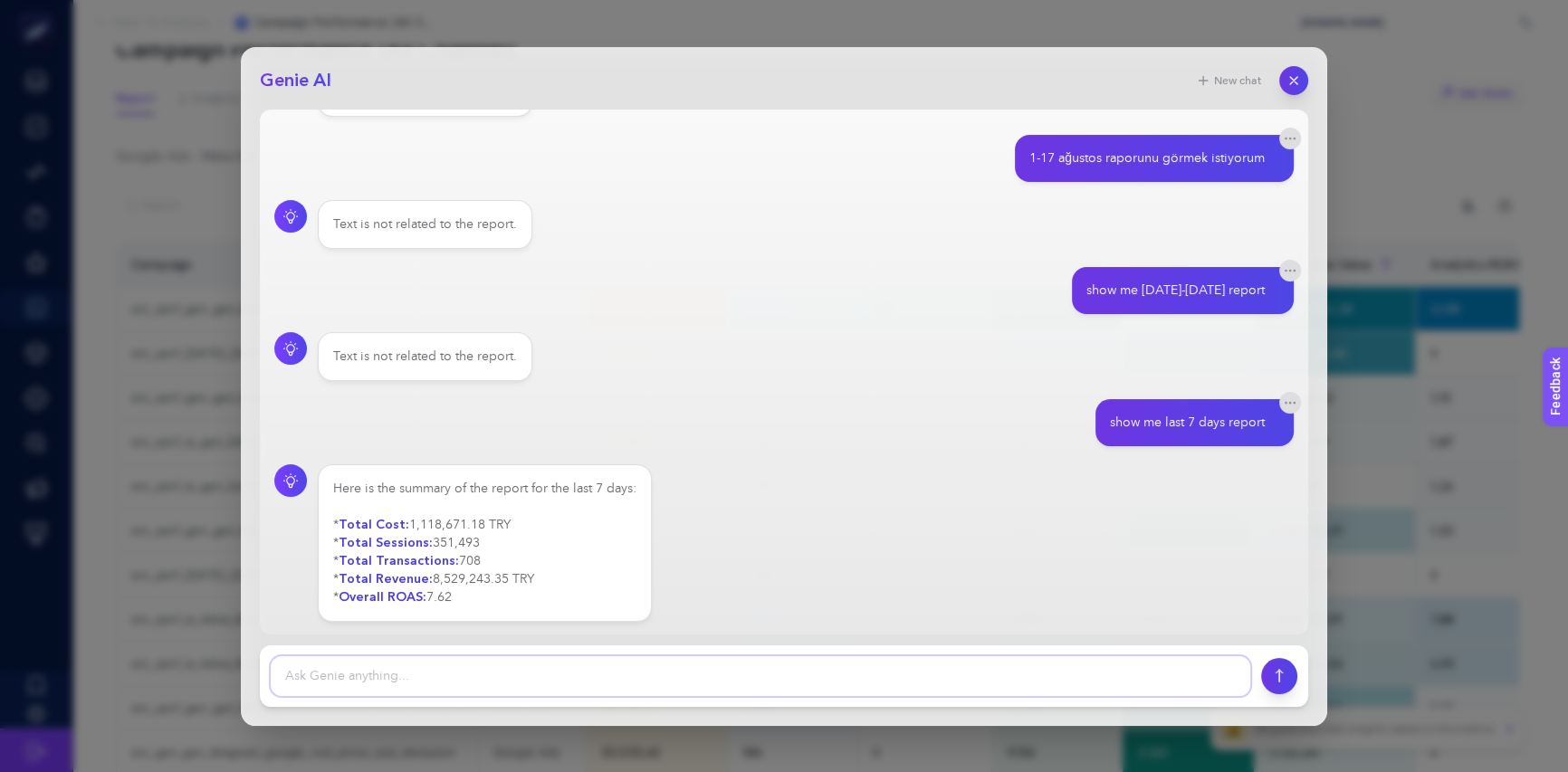
scroll to position [191, 0]
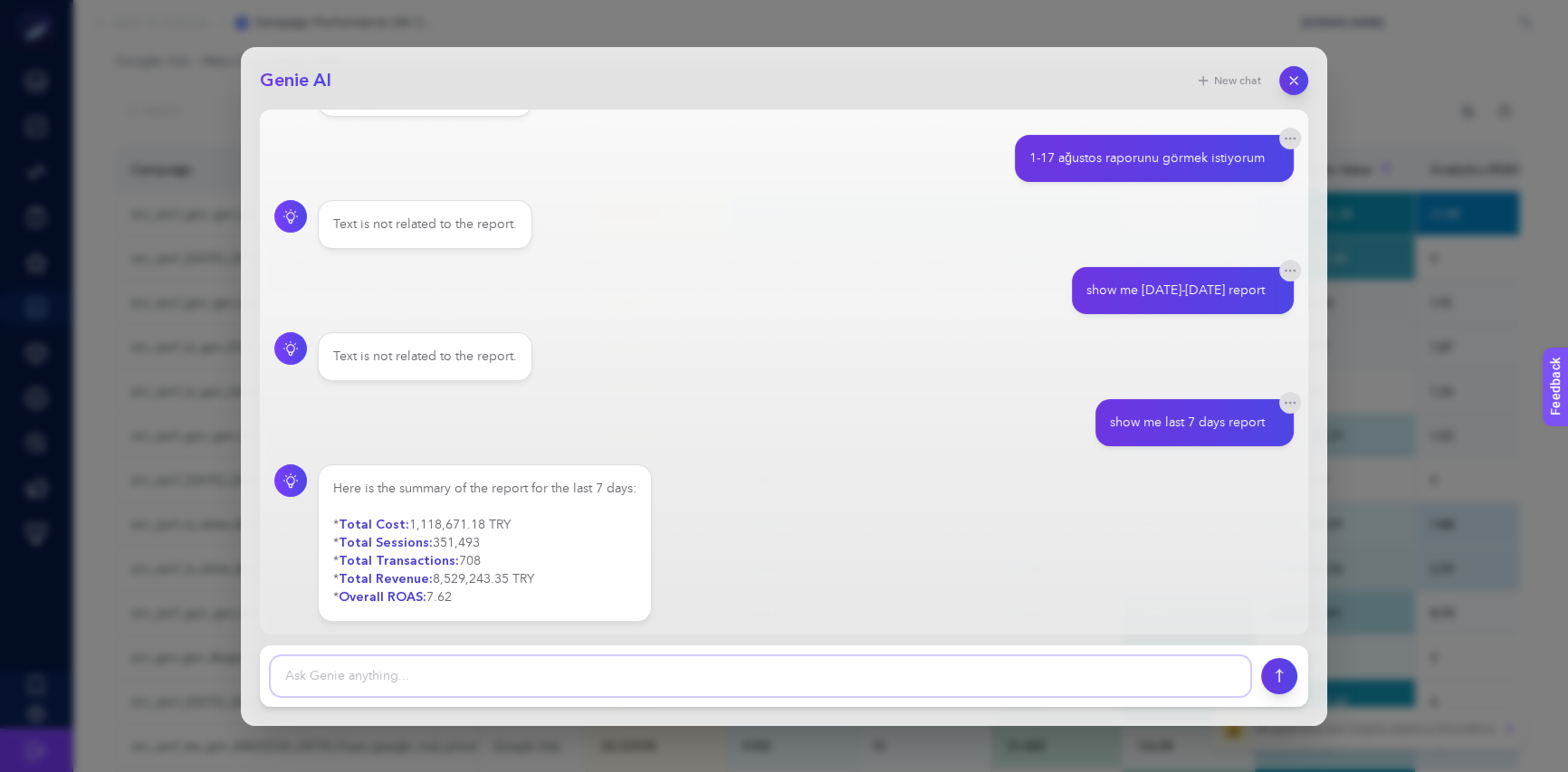
click at [492, 664] on textarea at bounding box center [761, 677] width 979 height 40
click at [492, 665] on textarea at bounding box center [761, 677] width 979 height 40
type textarea "show me last 30 days report"
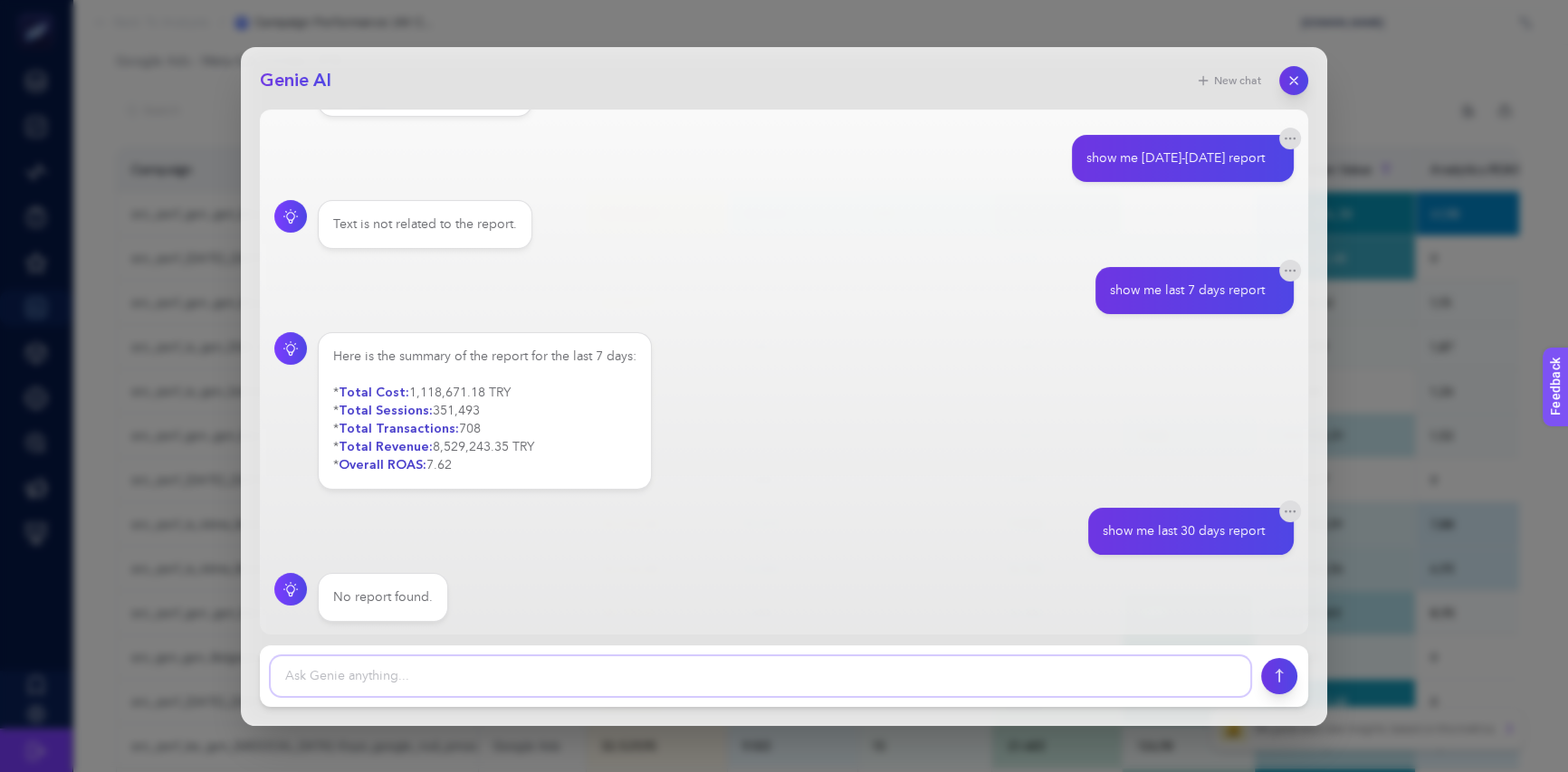
scroll to position [740, 0]
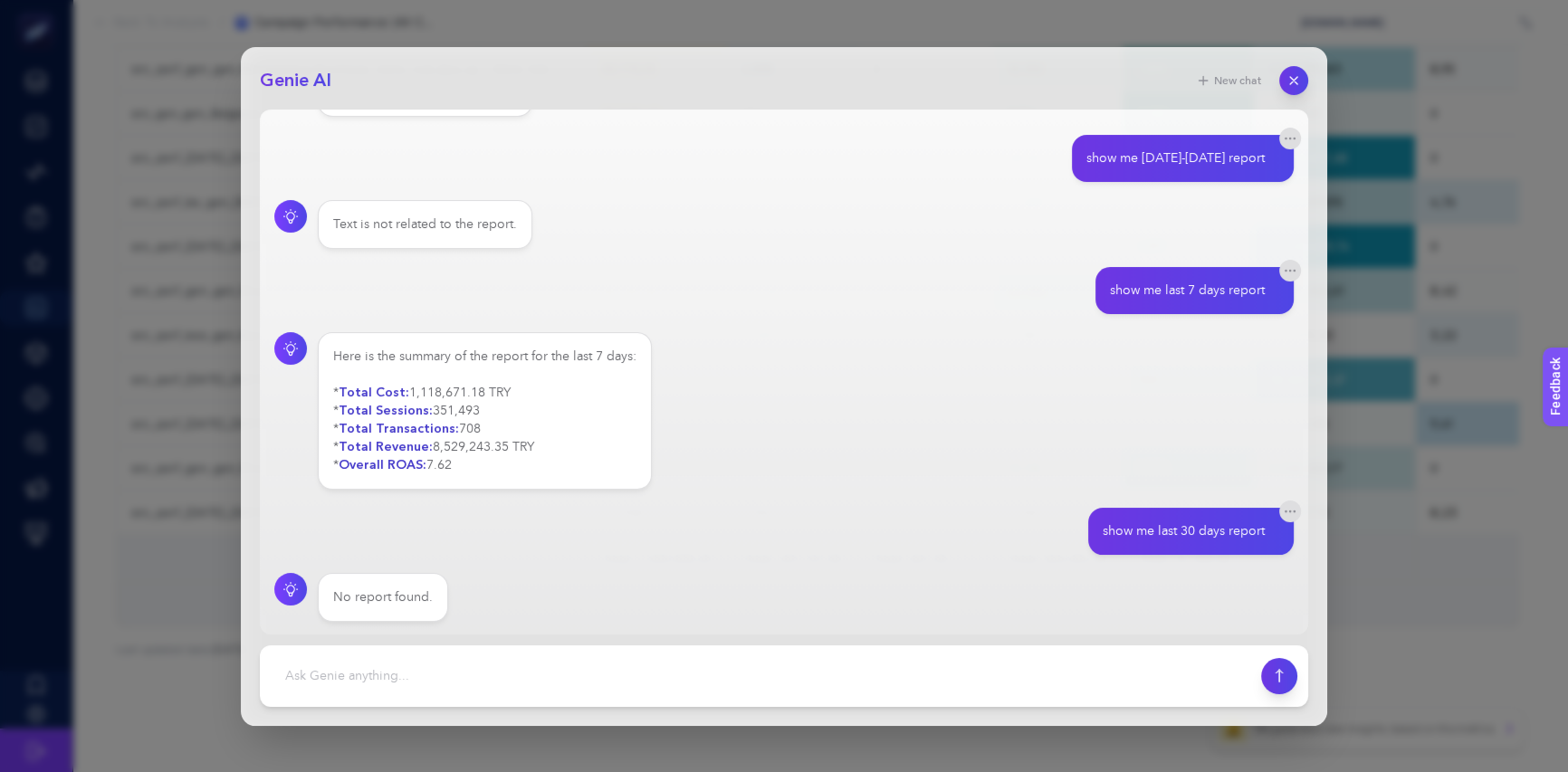
click at [1176, 529] on div "show me last 30 days report" at bounding box center [1183, 532] width 162 height 18
copy section "show me last 30 days report"
click at [800, 677] on textarea at bounding box center [761, 677] width 979 height 40
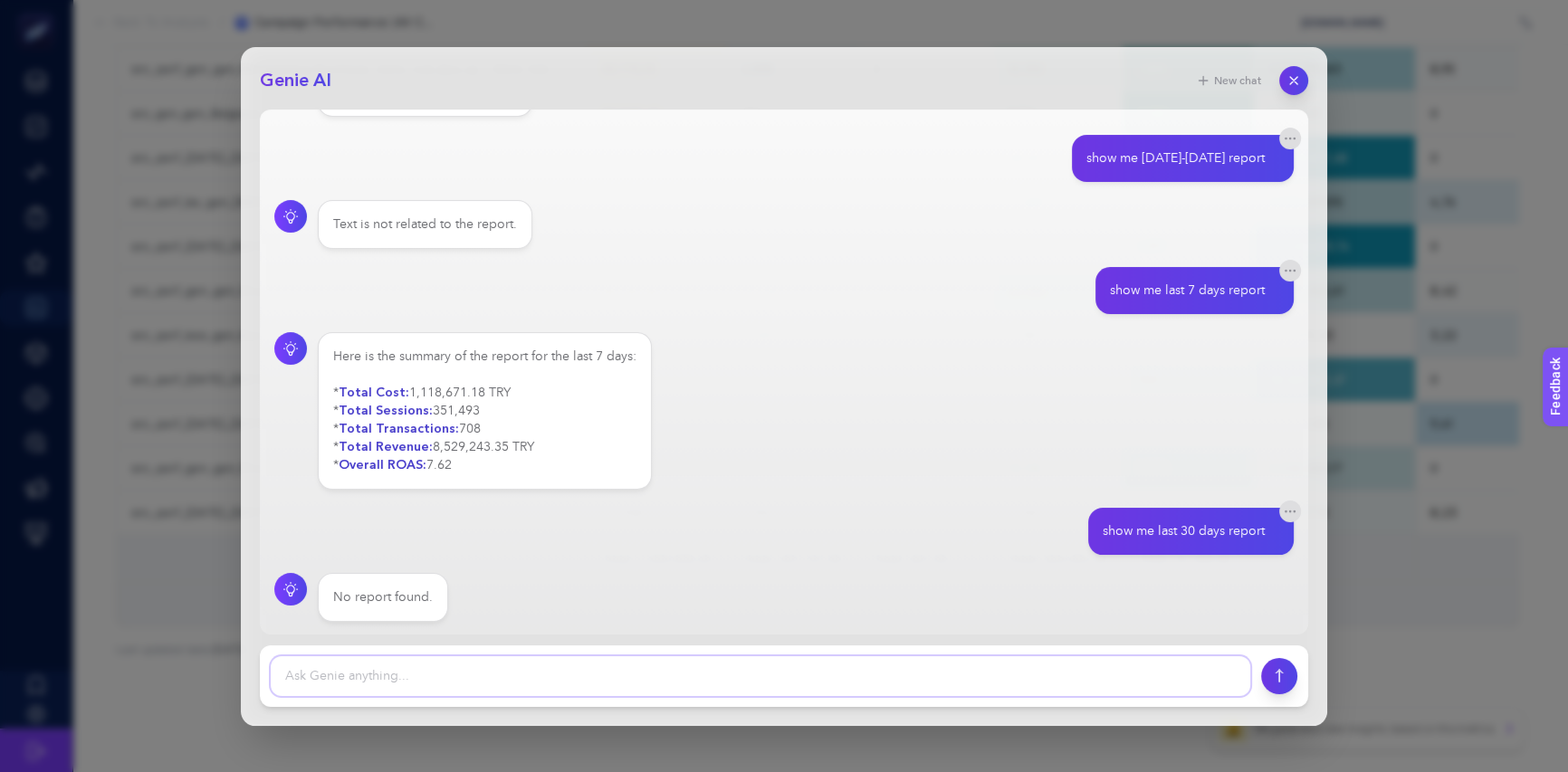
paste textarea "show me last 30 days report"
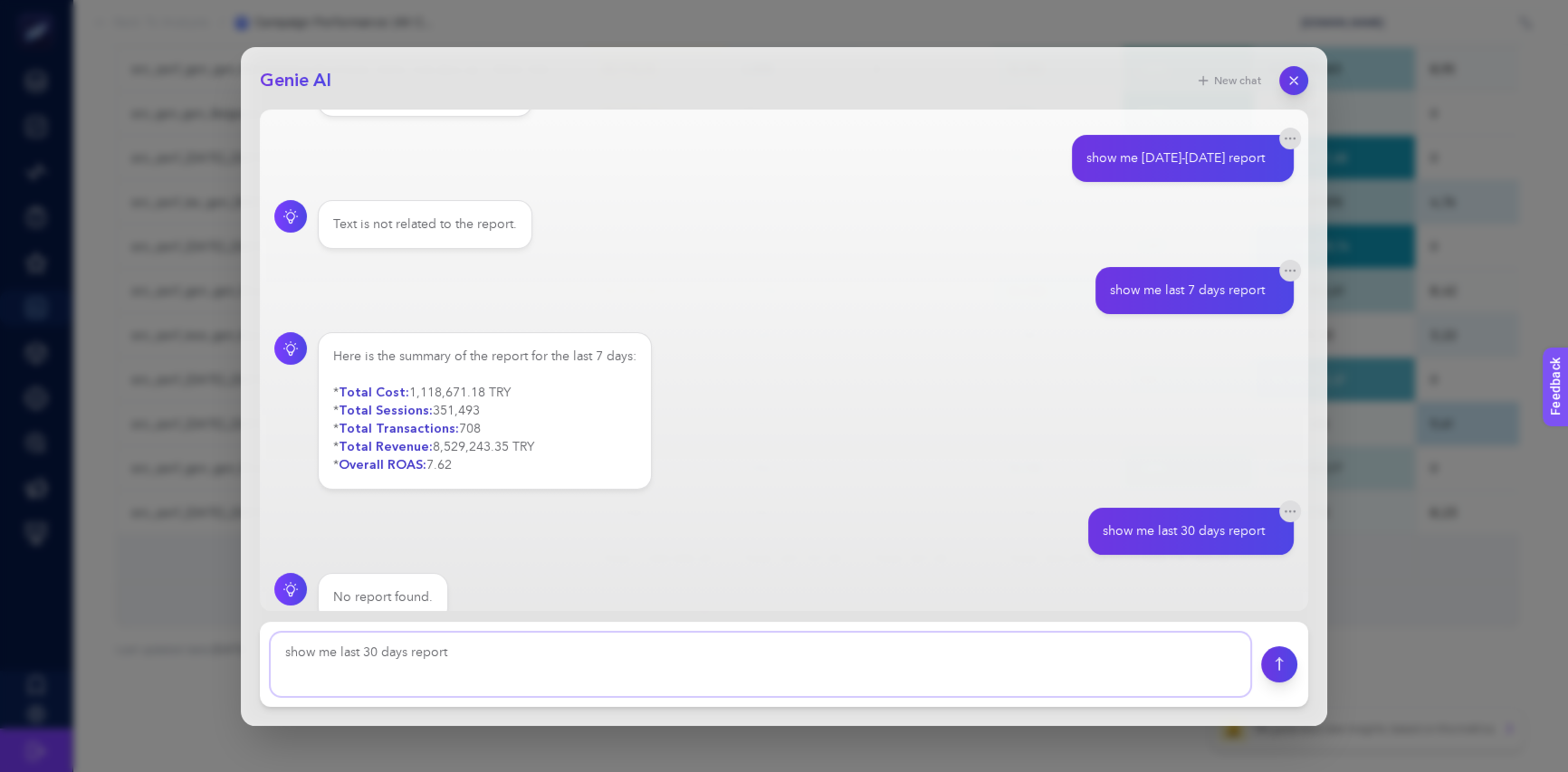
click at [365, 655] on textarea "show me last 30 days report" at bounding box center [761, 664] width 979 height 63
type textarea "show me last 28 days report"
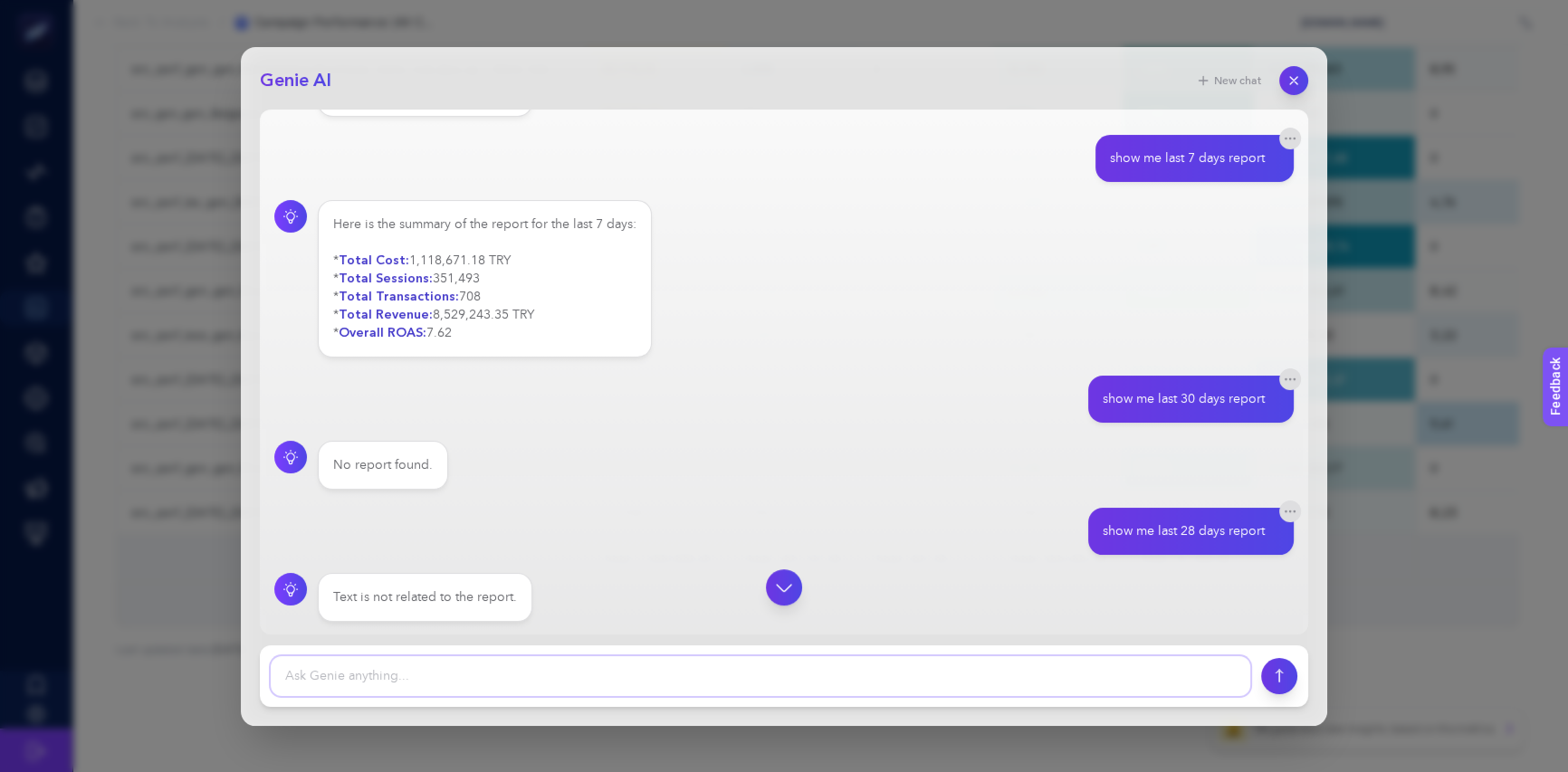
scroll to position [0, 0]
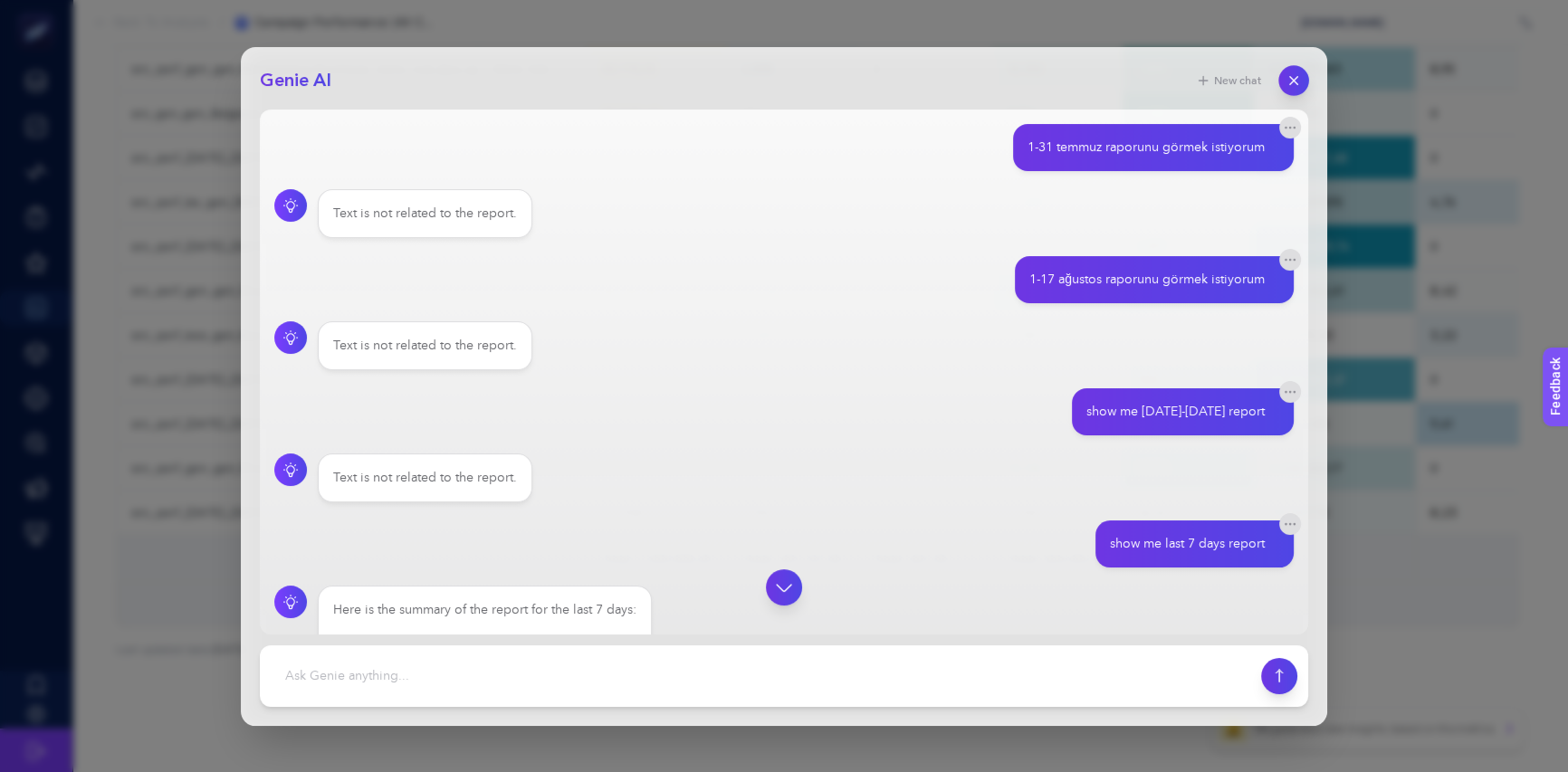
click at [1289, 73] on icon "button" at bounding box center [1293, 80] width 16 height 16
